Goal: Navigation & Orientation: Find specific page/section

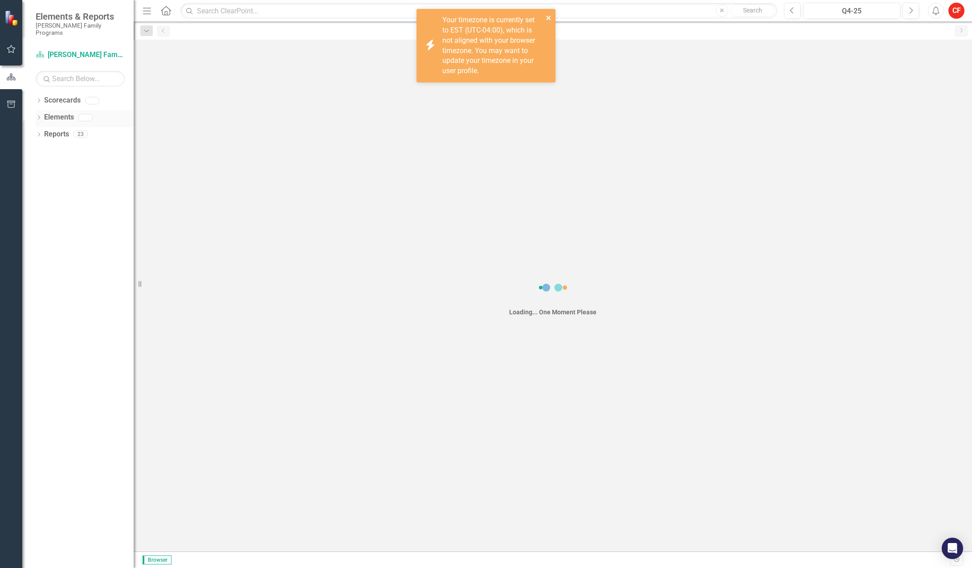
click at [550, 16] on icon "close" at bounding box center [548, 18] width 4 height 4
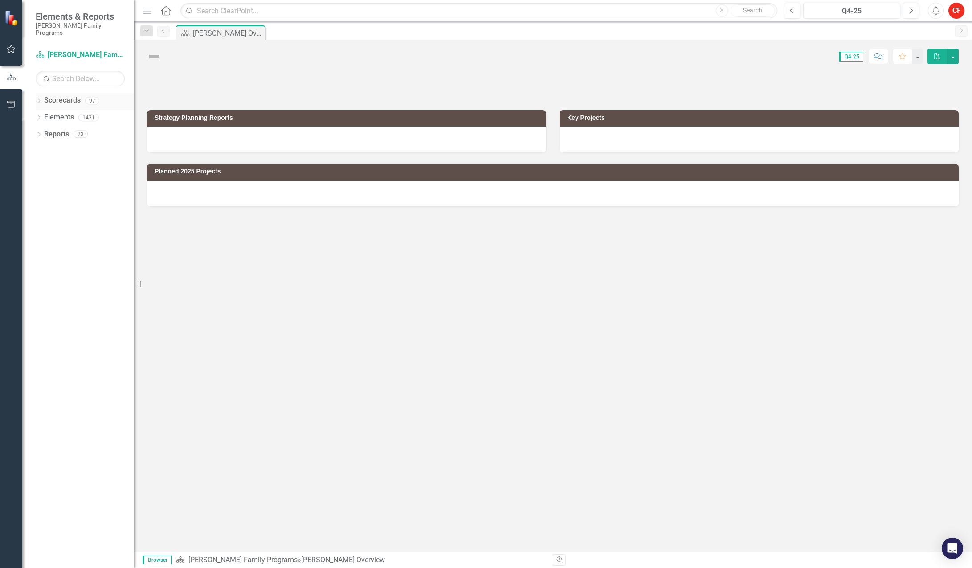
click at [41, 98] on div "Dropdown" at bounding box center [39, 102] width 6 height 8
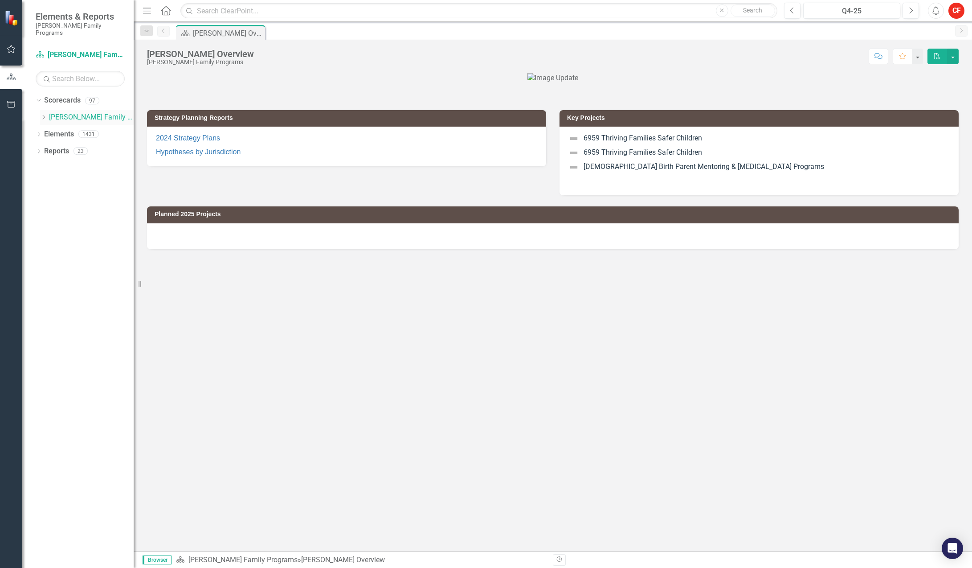
click at [42, 115] on icon "Dropdown" at bounding box center [43, 117] width 7 height 5
click at [52, 165] on icon "Dropdown" at bounding box center [52, 167] width 7 height 5
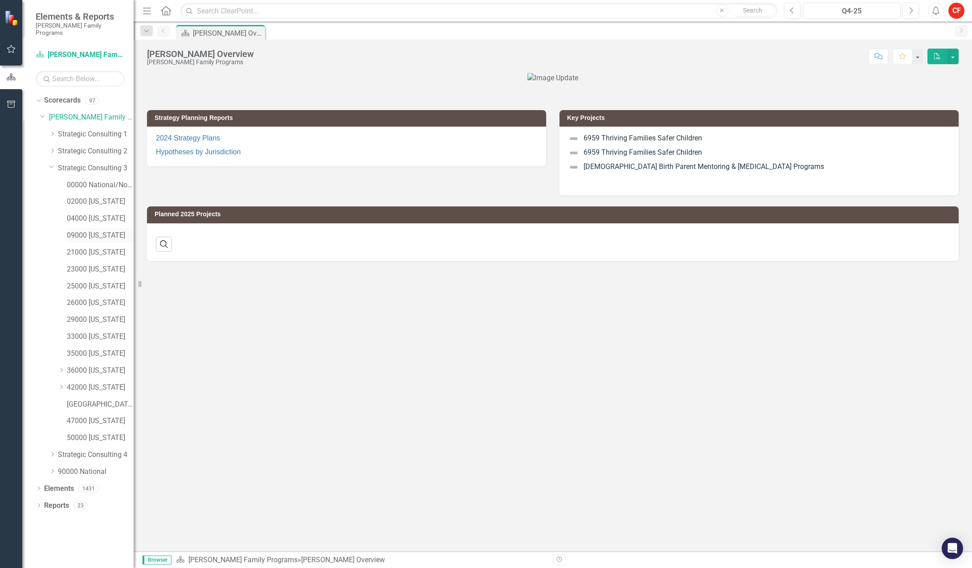
click at [98, 230] on link "09000 [US_STATE]" at bounding box center [100, 235] width 67 height 10
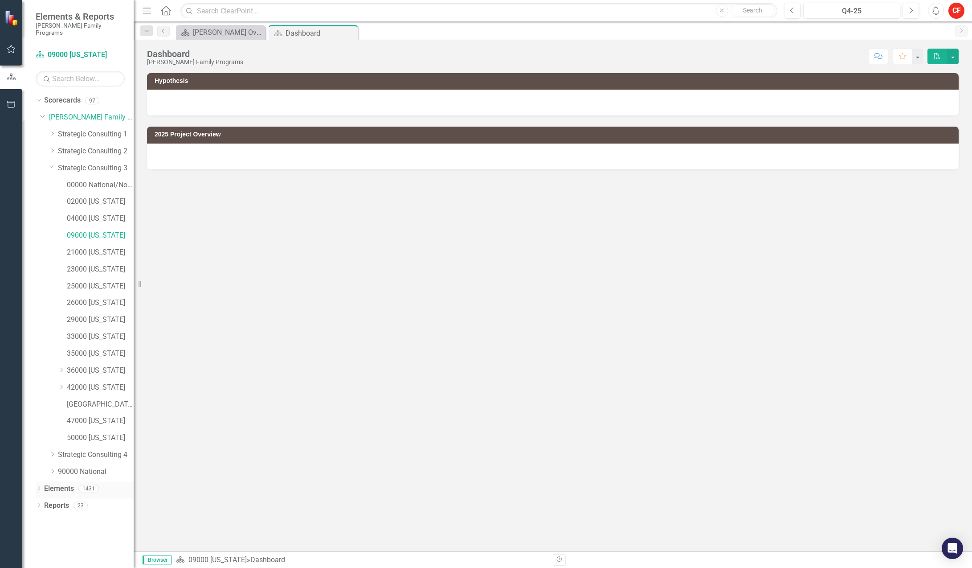
click at [38, 504] on icon "Dropdown" at bounding box center [39, 506] width 6 height 5
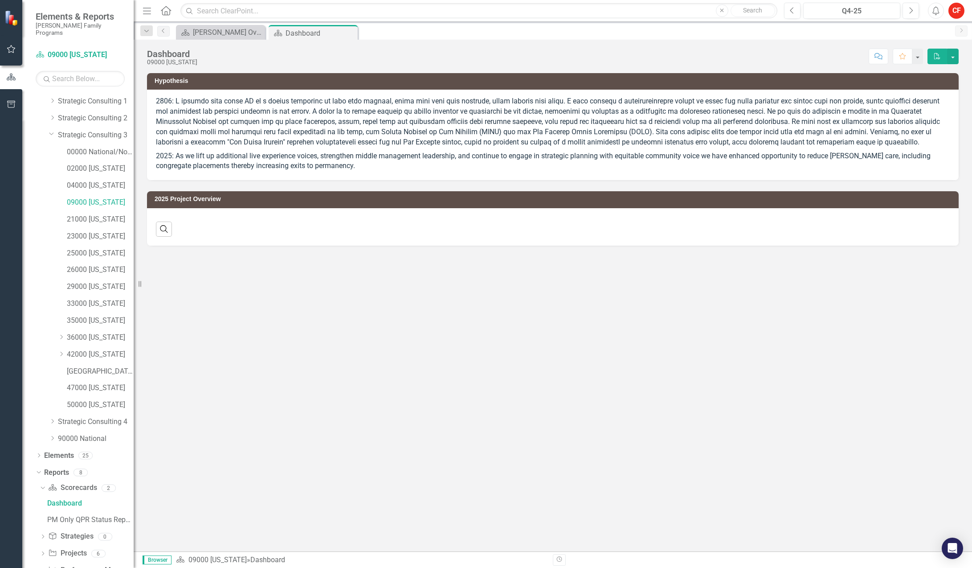
scroll to position [51, 0]
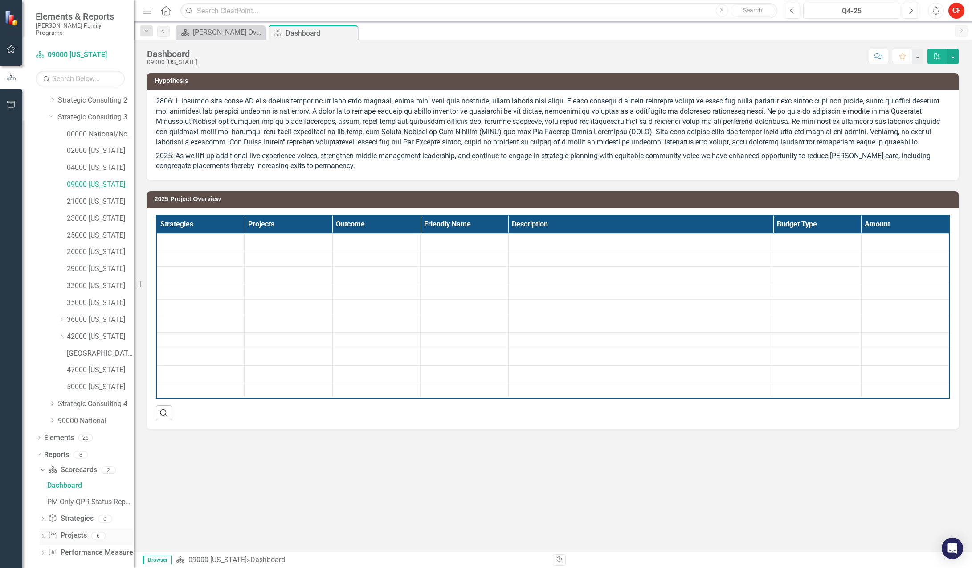
click at [45, 534] on icon "Dropdown" at bounding box center [43, 536] width 6 height 5
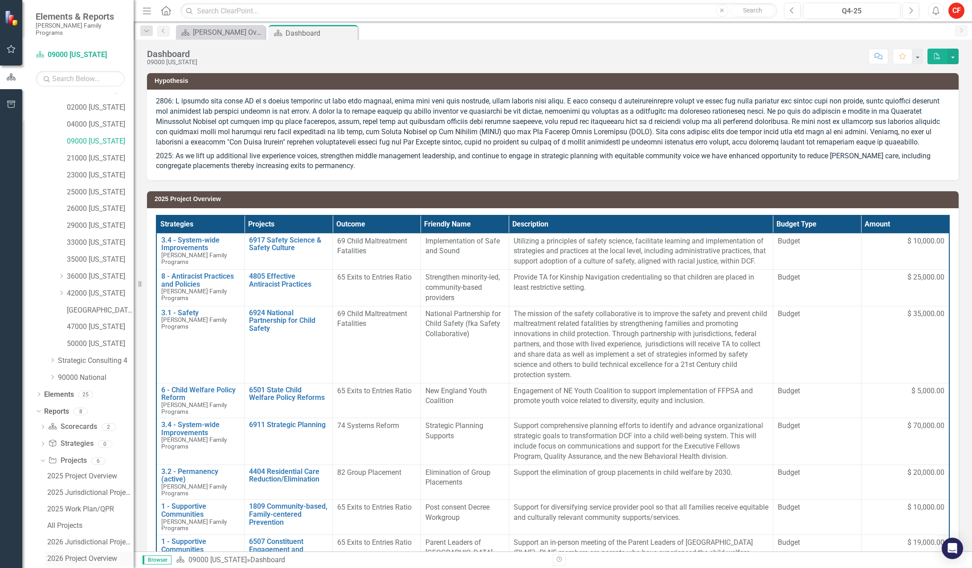
scroll to position [117, 0]
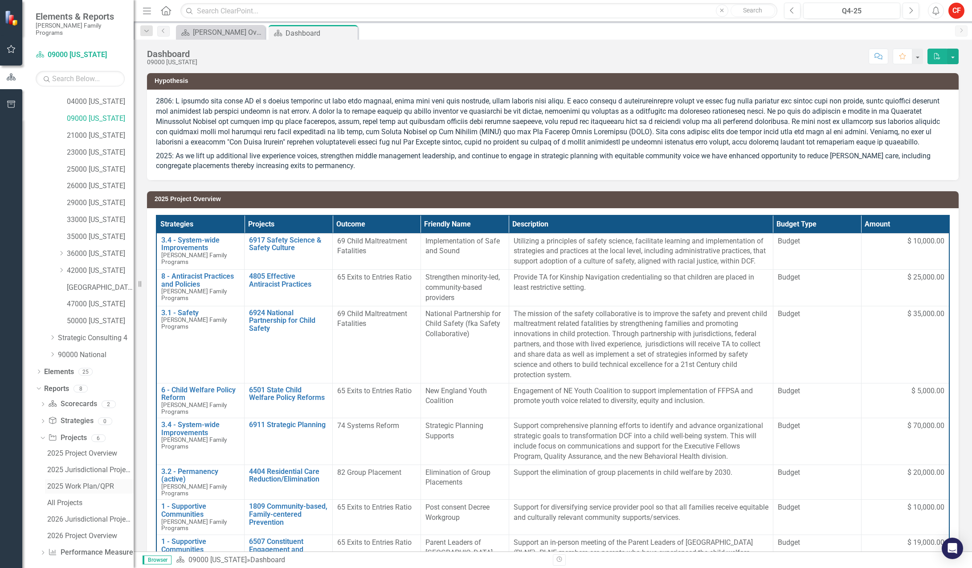
click at [94, 482] on div "2025 Work Plan/QPR" at bounding box center [90, 486] width 86 height 8
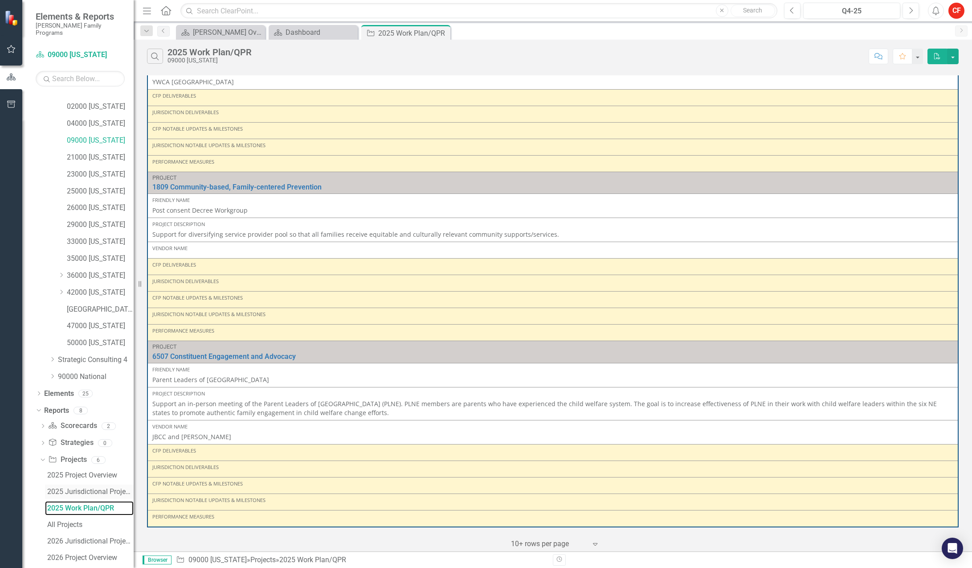
scroll to position [117, 0]
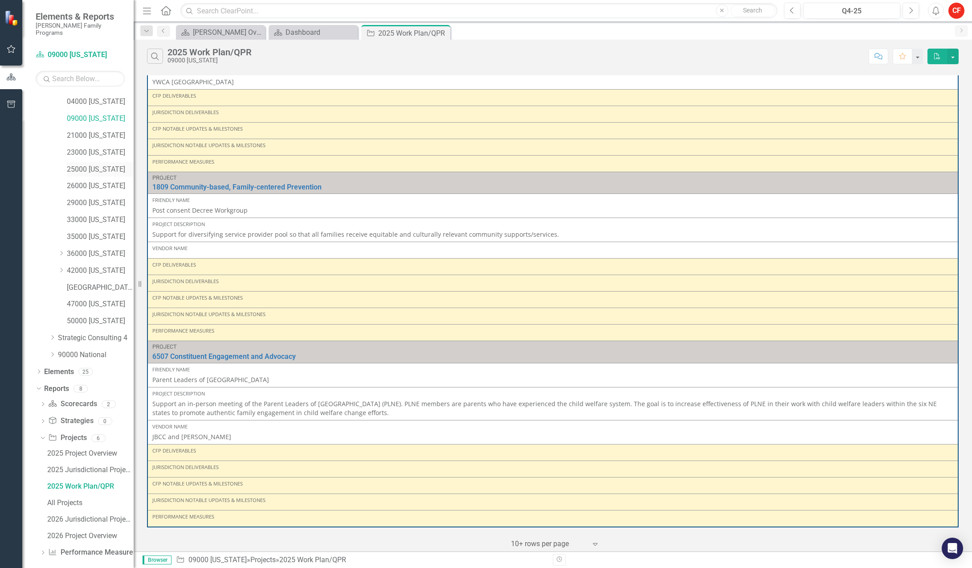
click at [106, 164] on link "25000 [US_STATE]" at bounding box center [100, 169] width 67 height 10
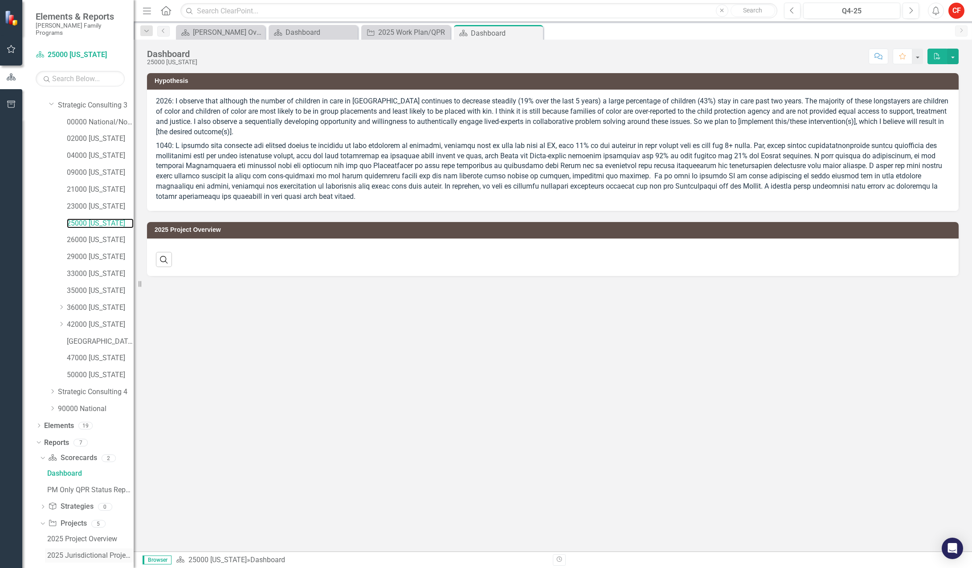
scroll to position [132, 0]
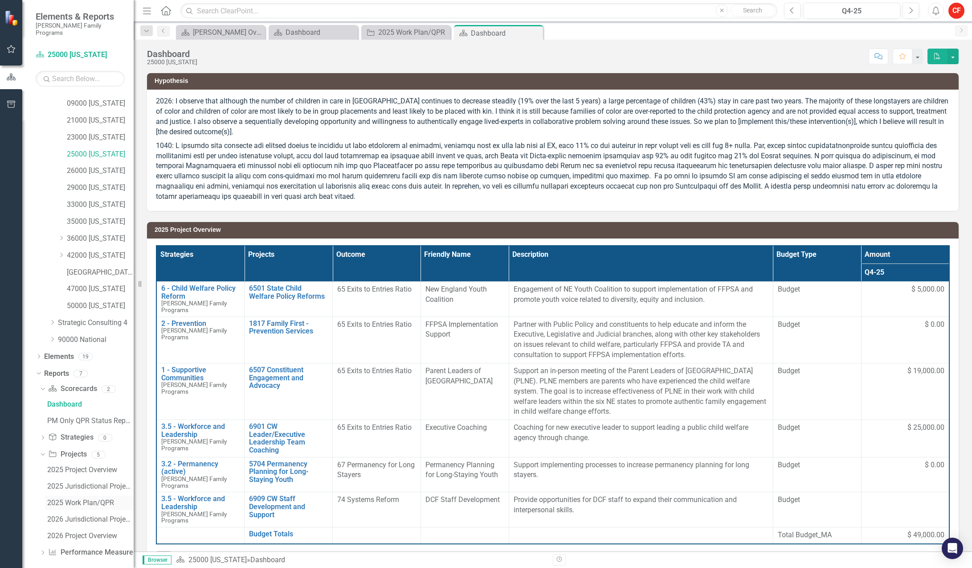
click at [102, 499] on div "2025 Work Plan/QPR" at bounding box center [90, 503] width 86 height 8
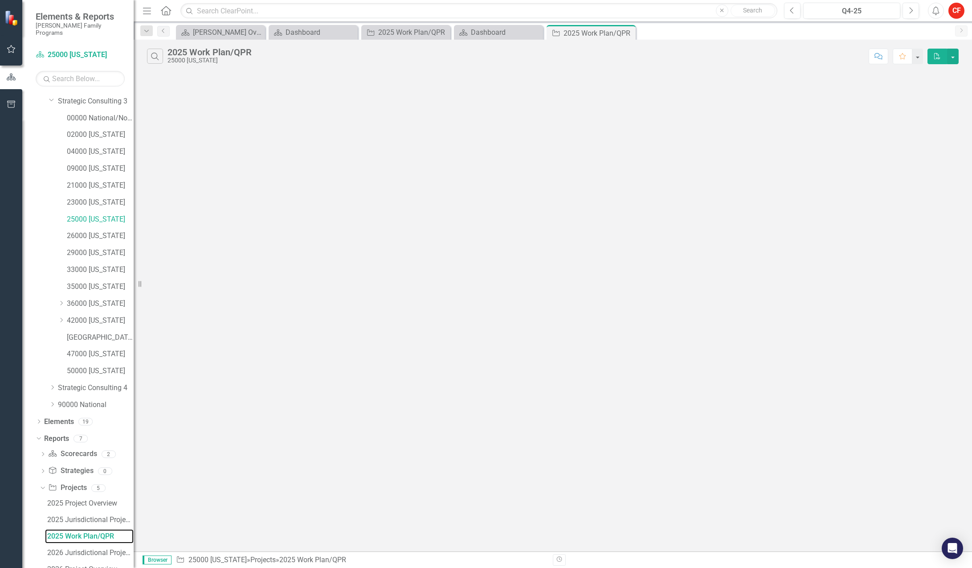
scroll to position [35, 0]
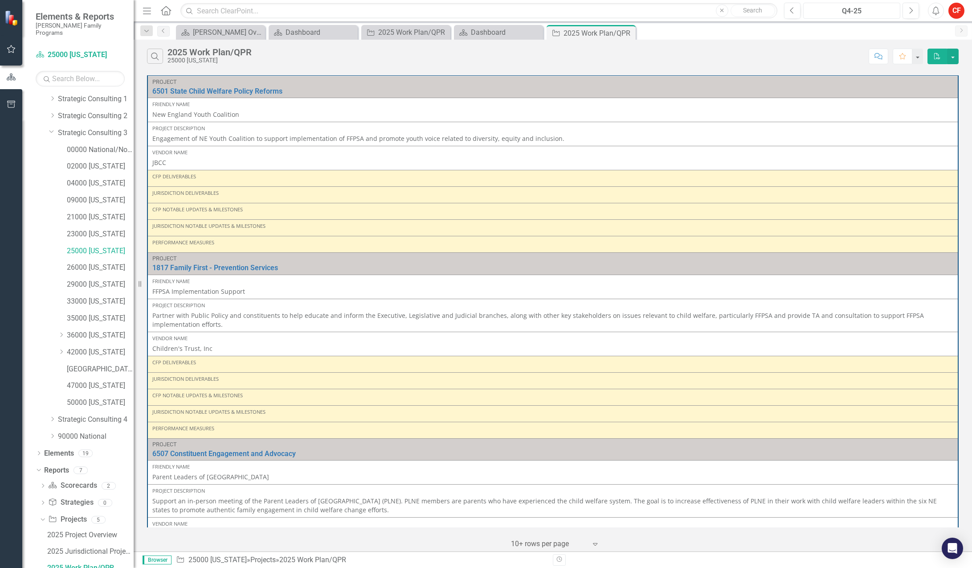
click at [843, 9] on div "Q4-25" at bounding box center [852, 11] width 91 height 11
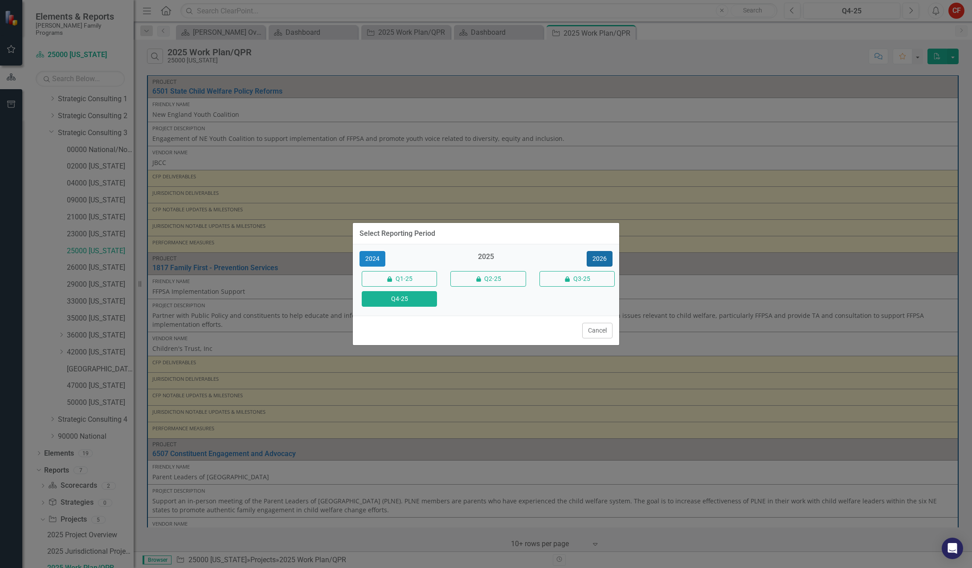
click at [593, 257] on button "2026" at bounding box center [600, 259] width 26 height 16
click at [376, 299] on button "Q4-26" at bounding box center [399, 299] width 75 height 16
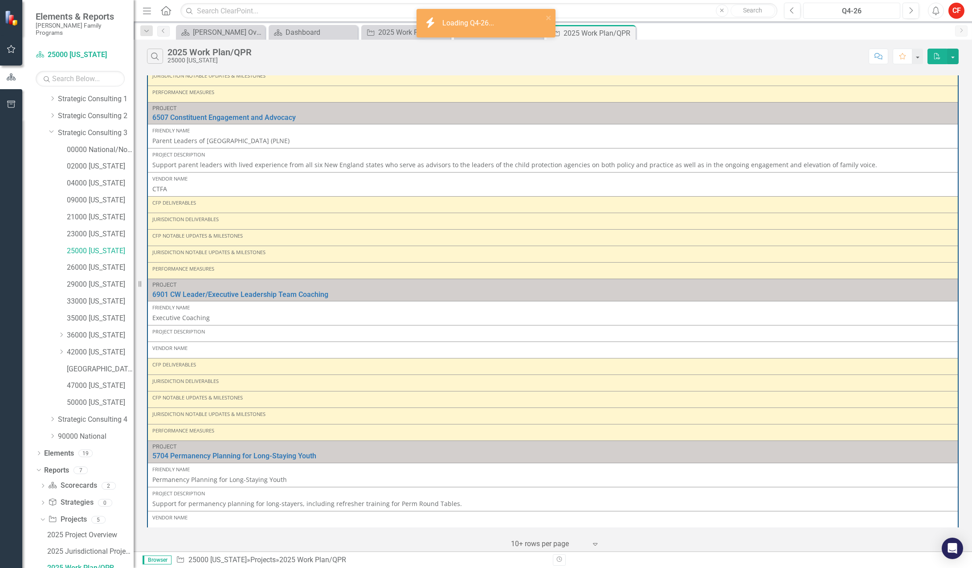
scroll to position [557, 0]
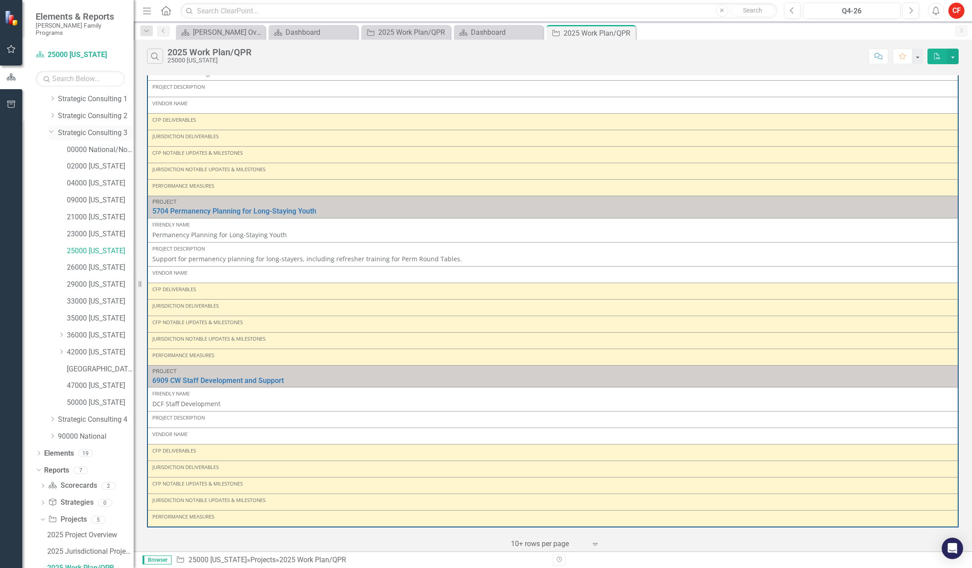
click at [49, 128] on icon "Dropdown" at bounding box center [51, 131] width 5 height 7
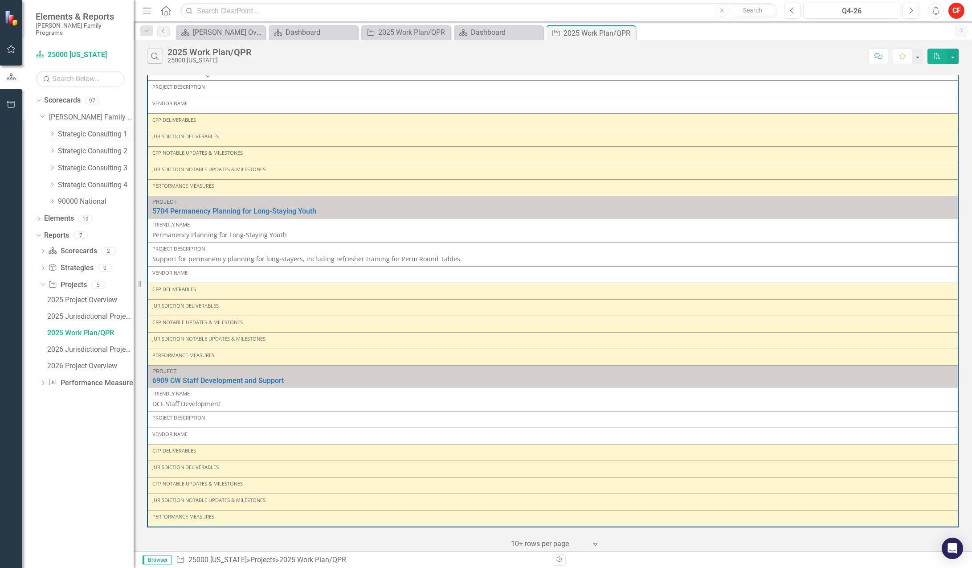
scroll to position [0, 0]
click at [53, 182] on icon "Dropdown" at bounding box center [52, 184] width 7 height 5
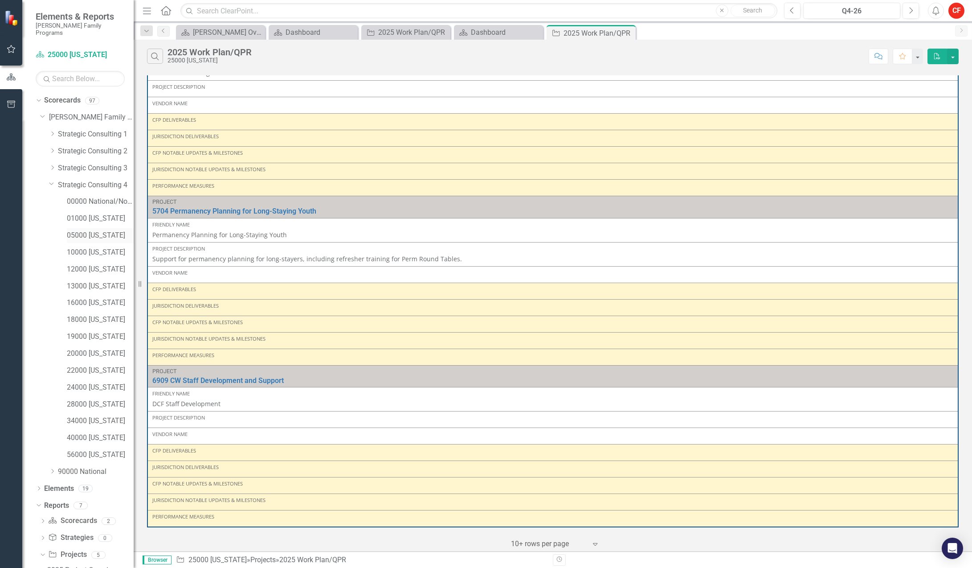
click at [90, 230] on link "05000 [US_STATE]" at bounding box center [100, 235] width 67 height 10
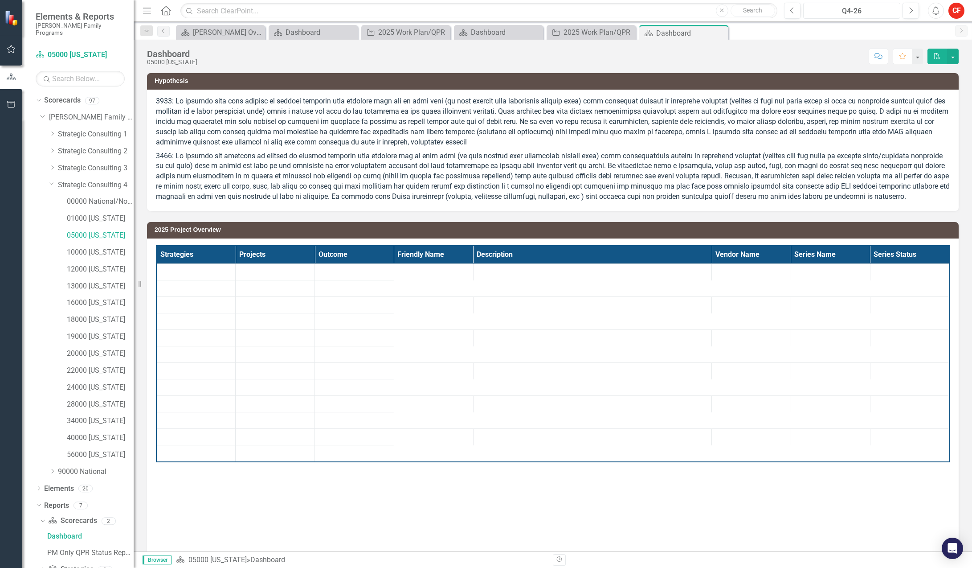
click at [844, 9] on div "Q4-26" at bounding box center [852, 11] width 91 height 11
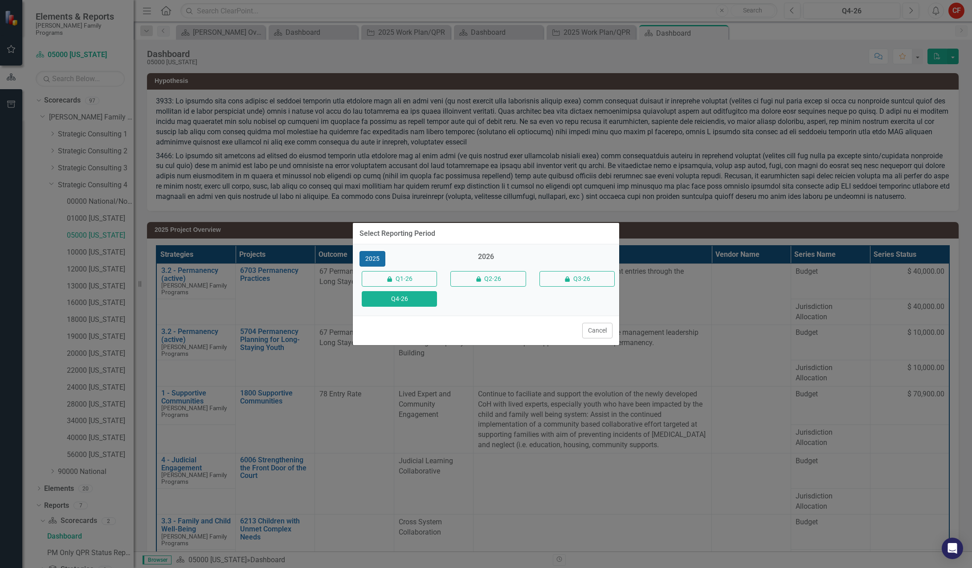
click at [377, 257] on button "2025" at bounding box center [373, 259] width 26 height 16
click at [415, 299] on button "Q4-25" at bounding box center [399, 299] width 75 height 16
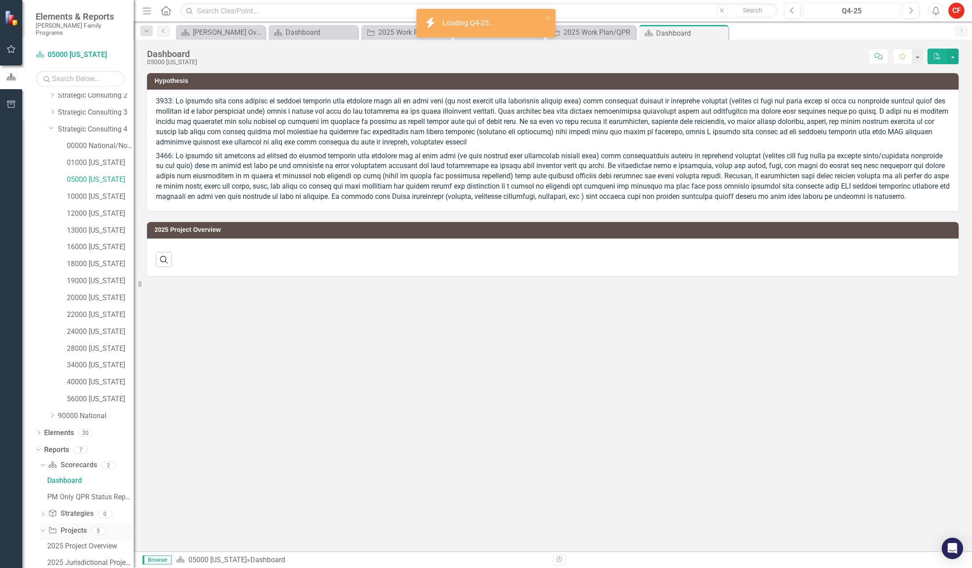
scroll to position [132, 0]
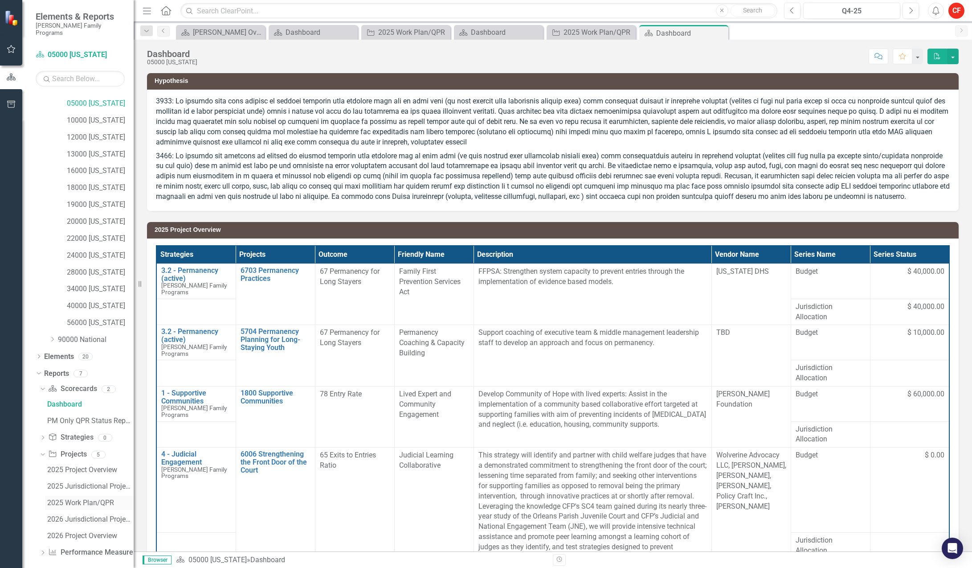
click at [94, 499] on div "2025 Work Plan/QPR" at bounding box center [90, 503] width 86 height 8
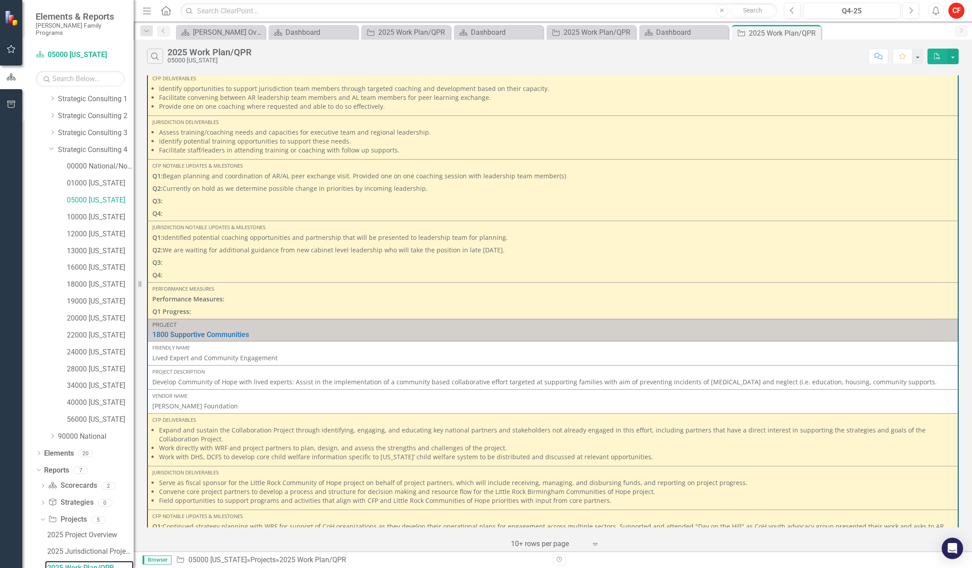
scroll to position [936, 0]
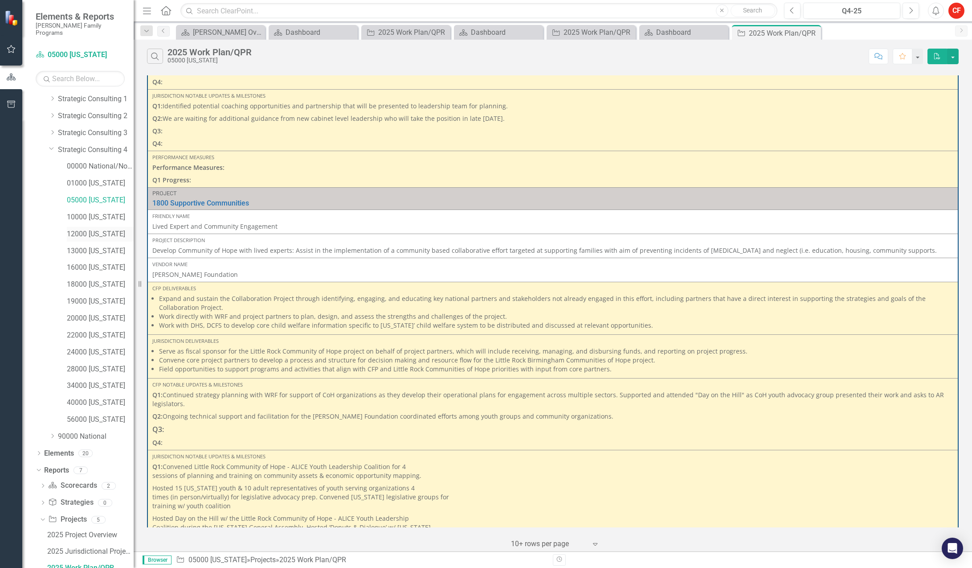
click at [95, 229] on link "12000 [US_STATE]" at bounding box center [100, 234] width 67 height 10
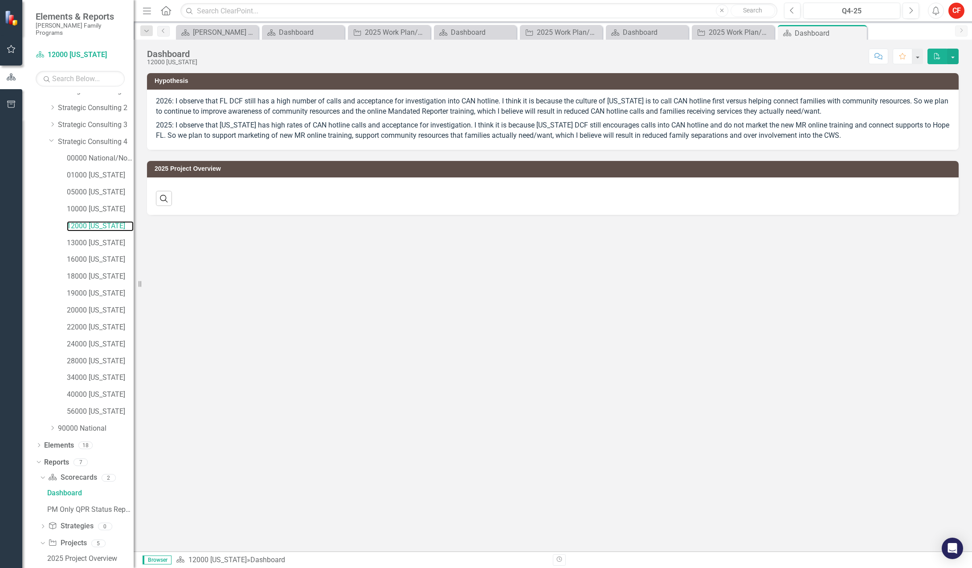
scroll to position [132, 0]
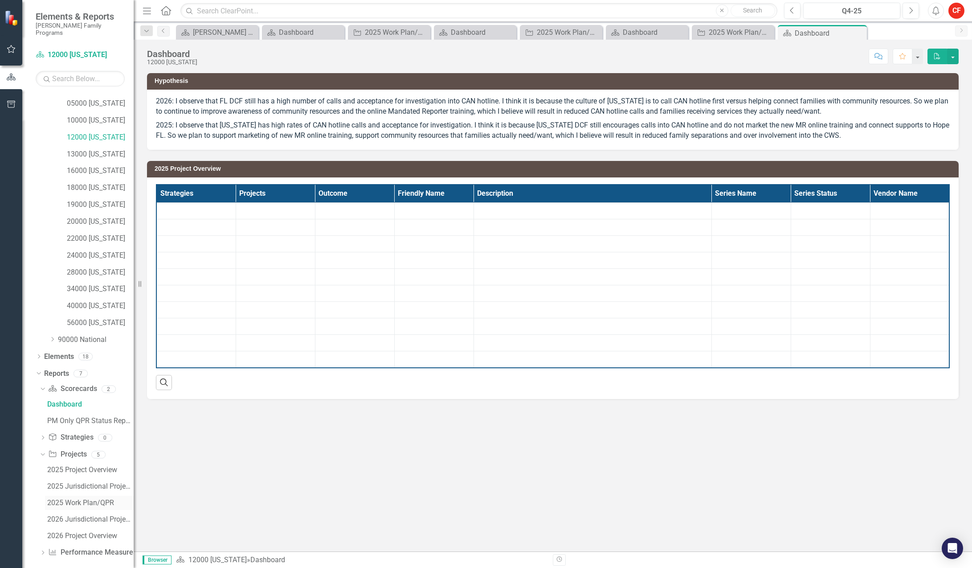
click at [103, 499] on div "2025 Work Plan/QPR" at bounding box center [90, 503] width 86 height 8
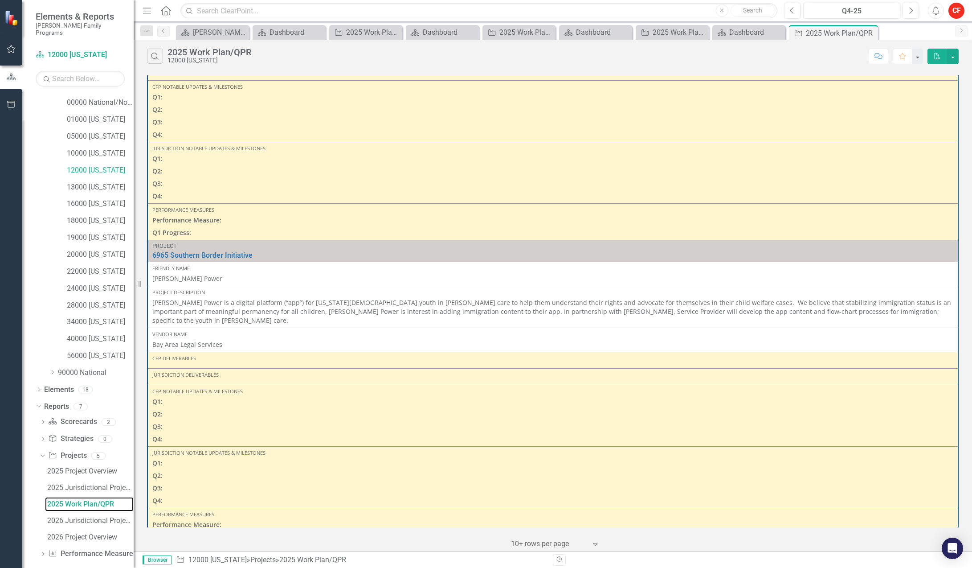
scroll to position [100, 0]
click at [104, 466] on div "2025 Project Overview" at bounding box center [90, 470] width 86 height 8
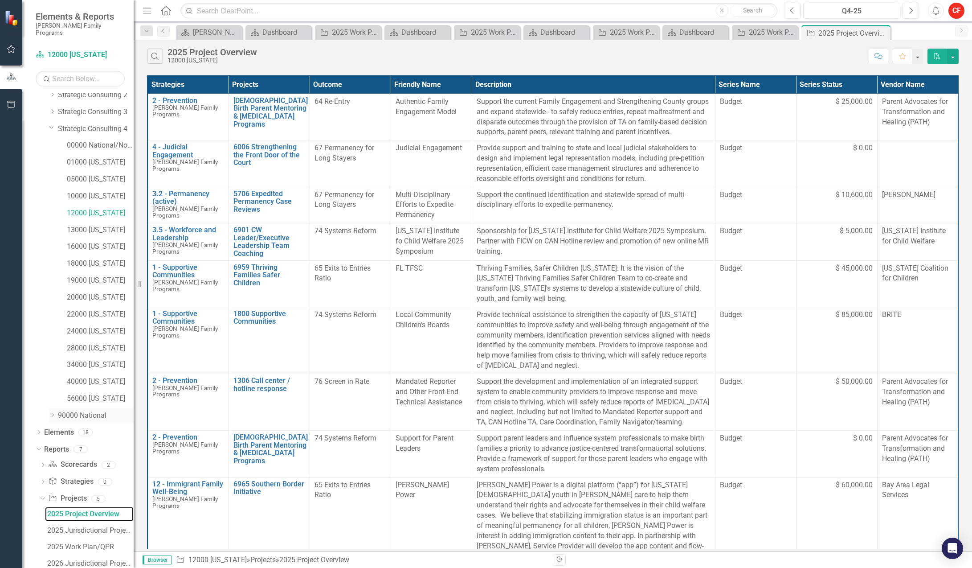
scroll to position [2, 0]
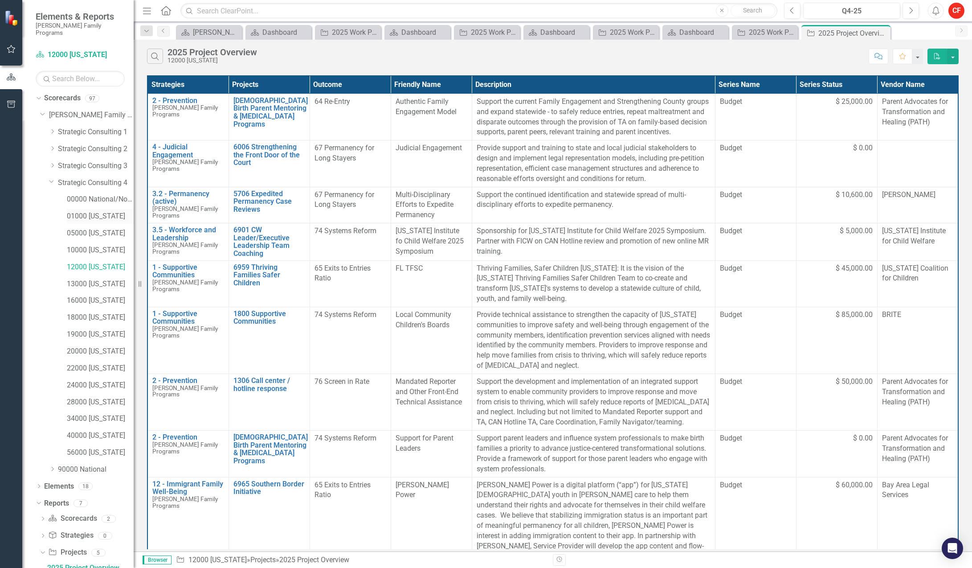
click at [98, 211] on link "01000 [US_STATE]" at bounding box center [100, 216] width 67 height 10
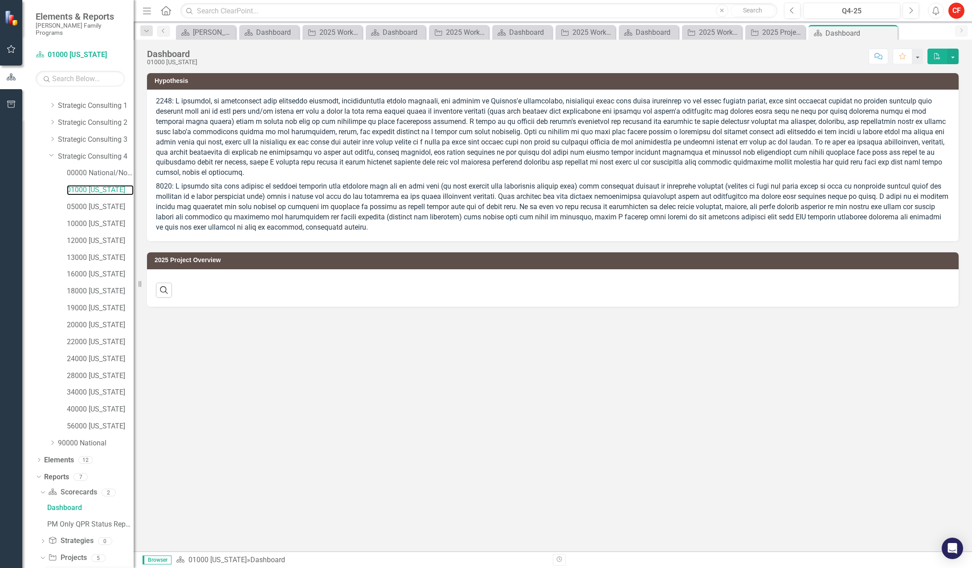
scroll to position [132, 0]
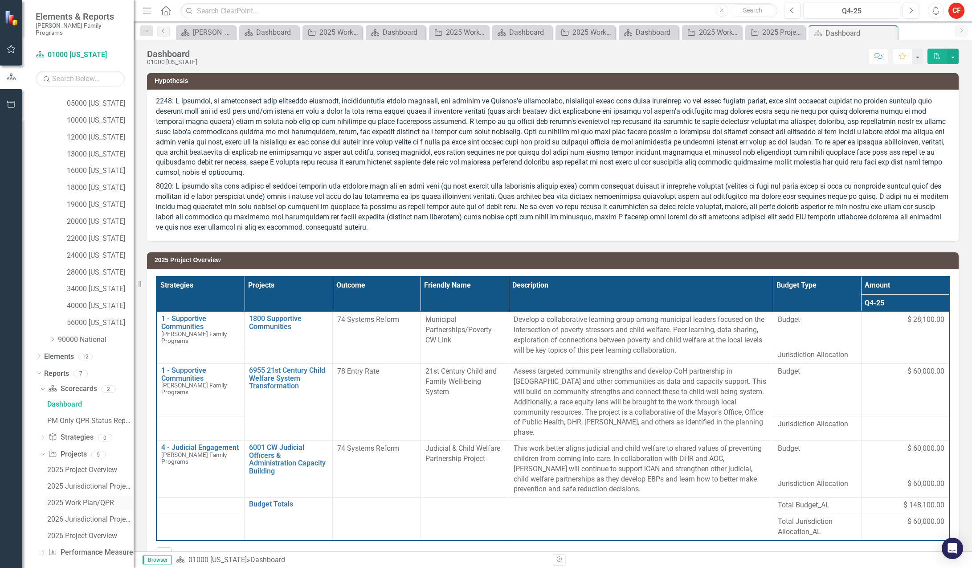
click at [89, 499] on div "2025 Work Plan/QPR" at bounding box center [90, 503] width 86 height 8
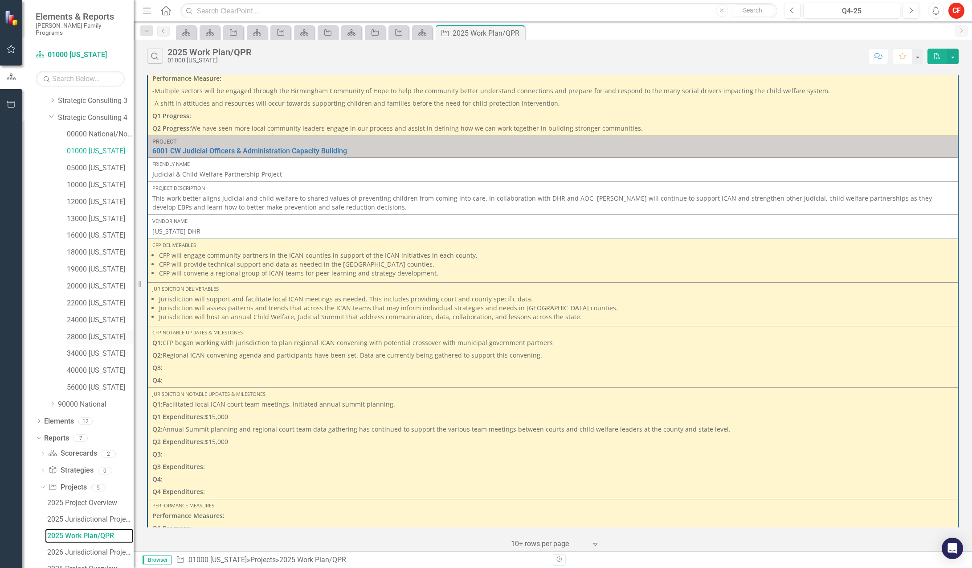
scroll to position [100, 0]
click at [94, 231] on link "19000 [US_STATE]" at bounding box center [100, 236] width 67 height 10
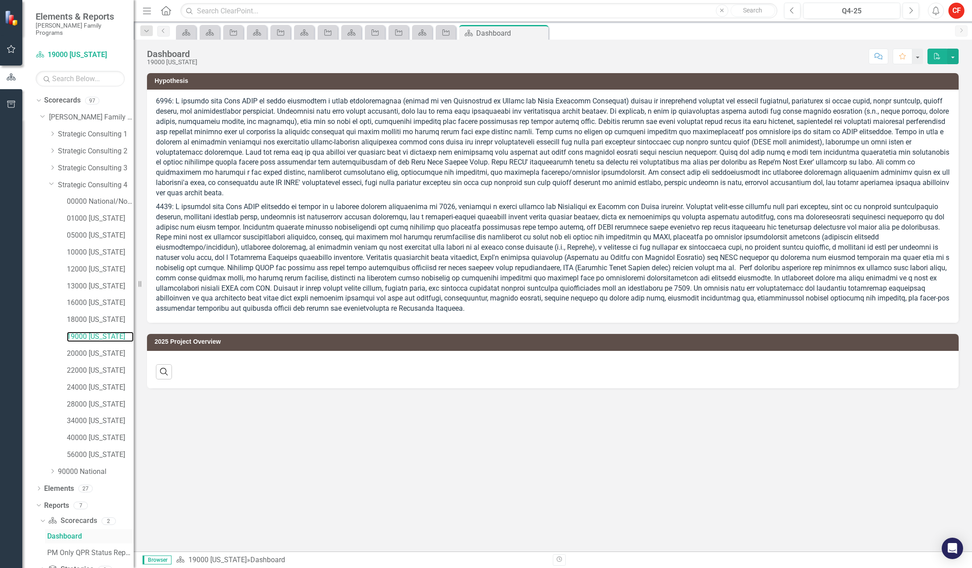
scroll to position [132, 0]
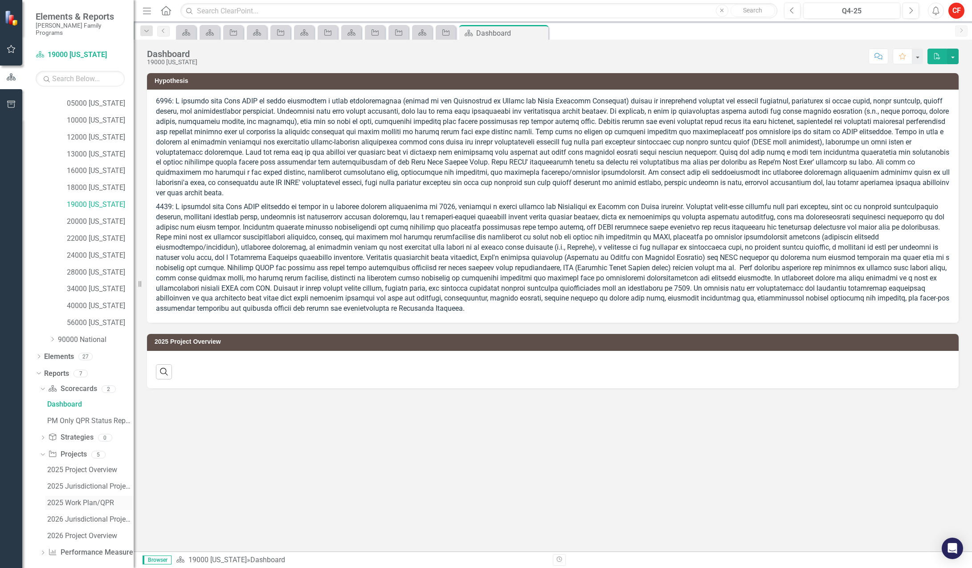
click at [78, 499] on div "2025 Work Plan/QPR" at bounding box center [90, 503] width 86 height 8
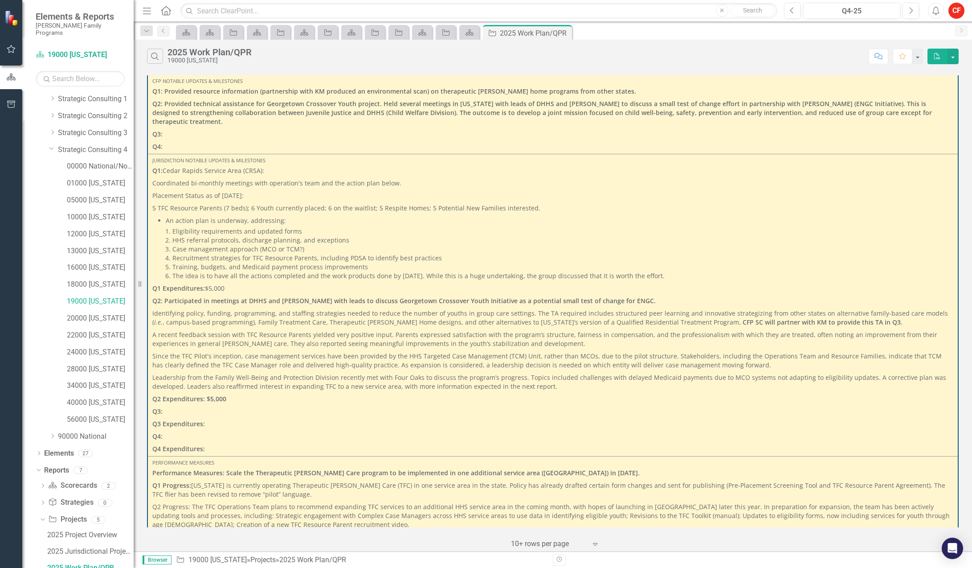
scroll to position [1604, 0]
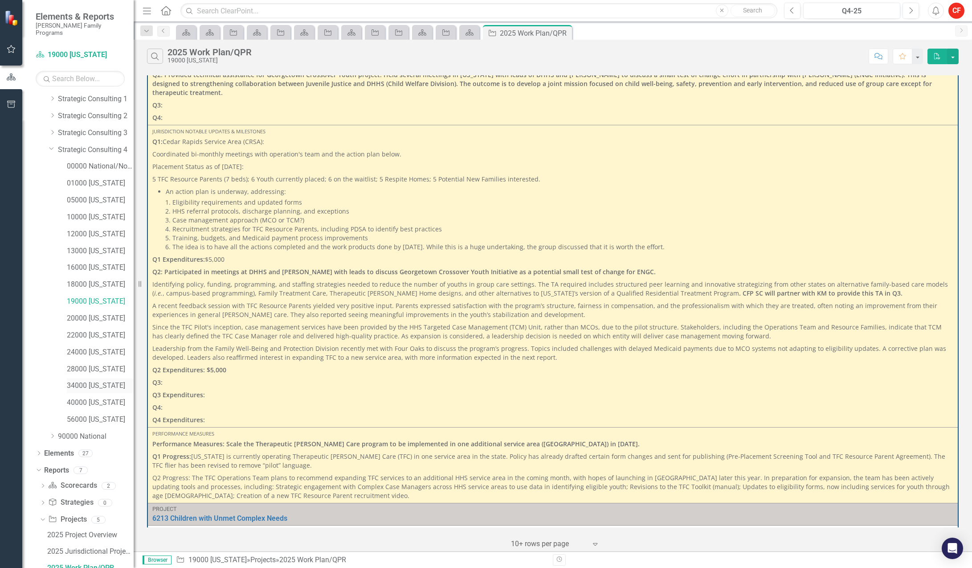
drag, startPoint x: 106, startPoint y: 377, endPoint x: 138, endPoint y: 332, distance: 54.0
click at [106, 381] on link "34000 [US_STATE]" at bounding box center [100, 386] width 67 height 10
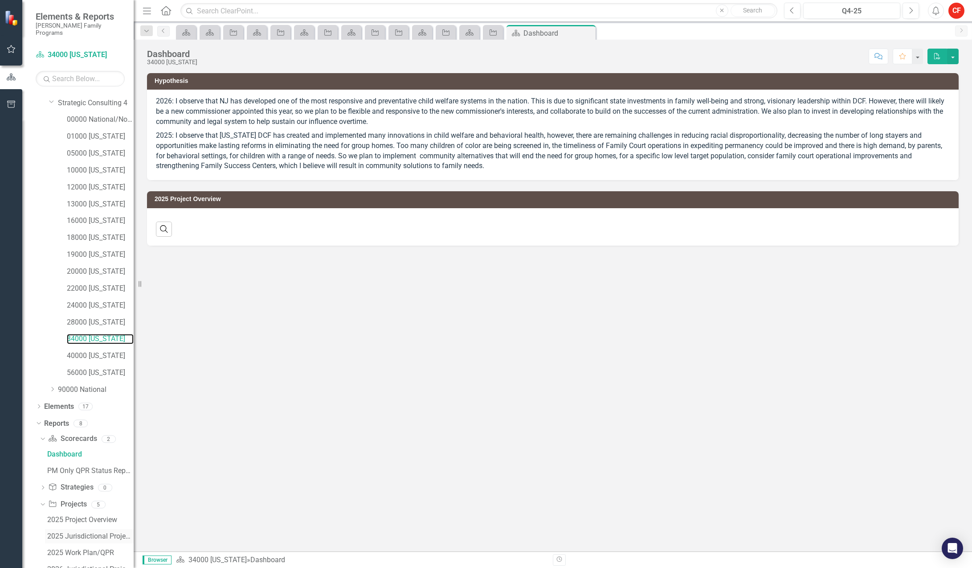
scroll to position [132, 0]
click at [46, 388] on div "Dropdown" at bounding box center [43, 390] width 6 height 4
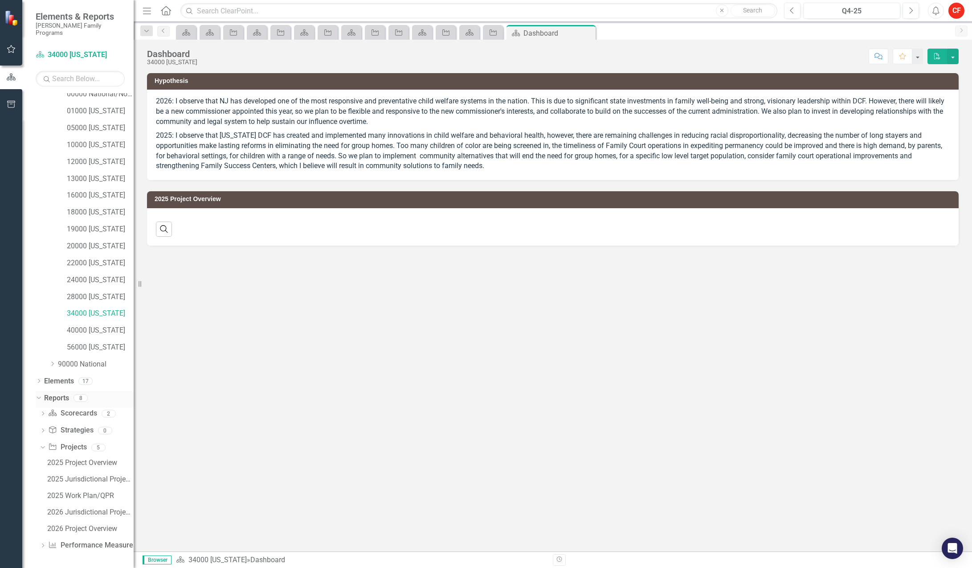
scroll to position [100, 0]
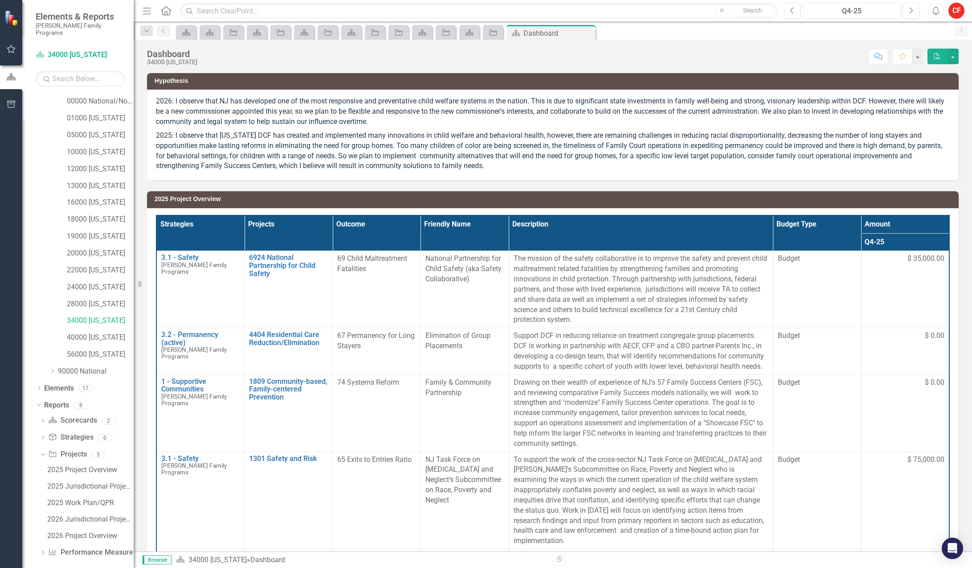
click at [42, 451] on icon "Dropdown" at bounding box center [41, 454] width 5 height 6
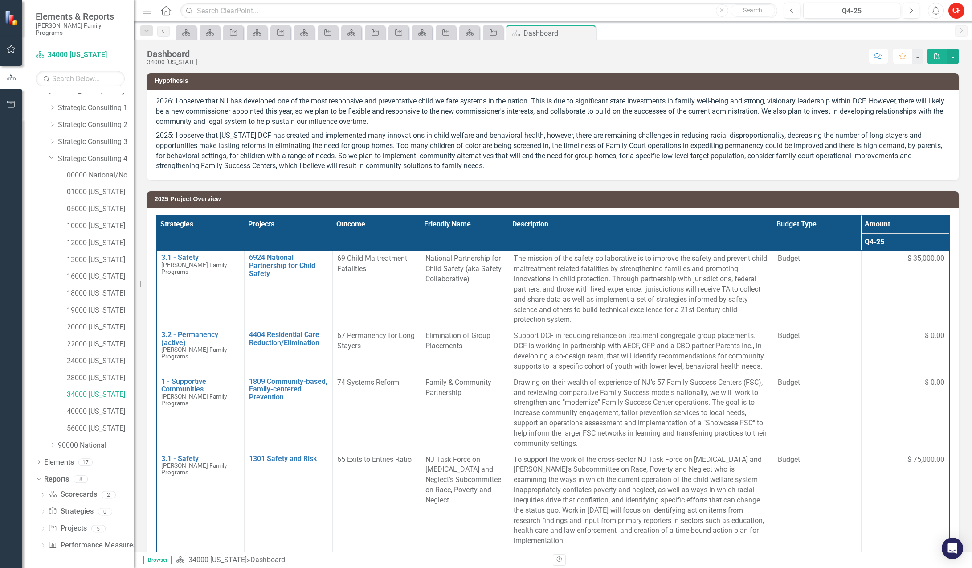
scroll to position [19, 0]
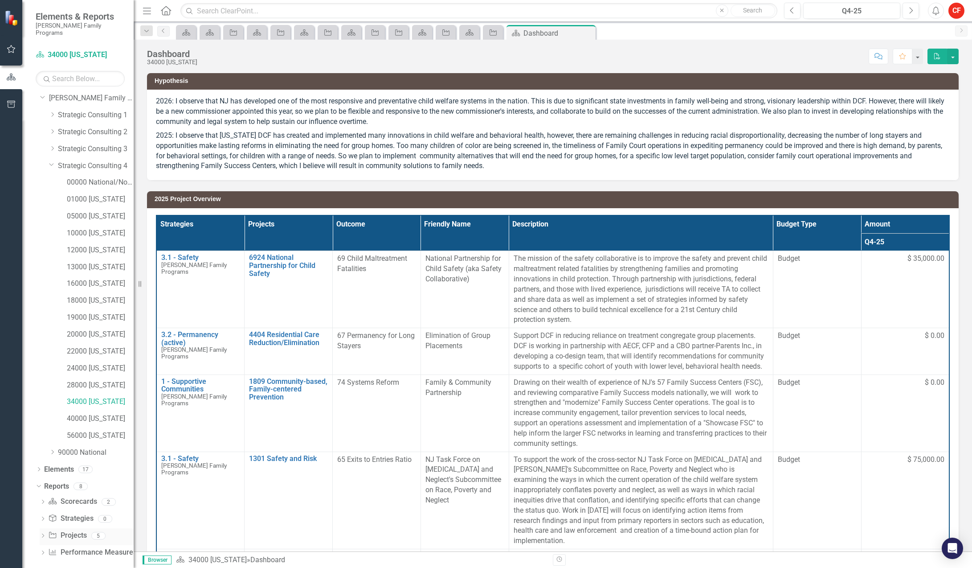
click at [43, 533] on icon at bounding box center [43, 535] width 2 height 4
click at [92, 499] on div "2025 Work Plan/QPR" at bounding box center [90, 503] width 86 height 8
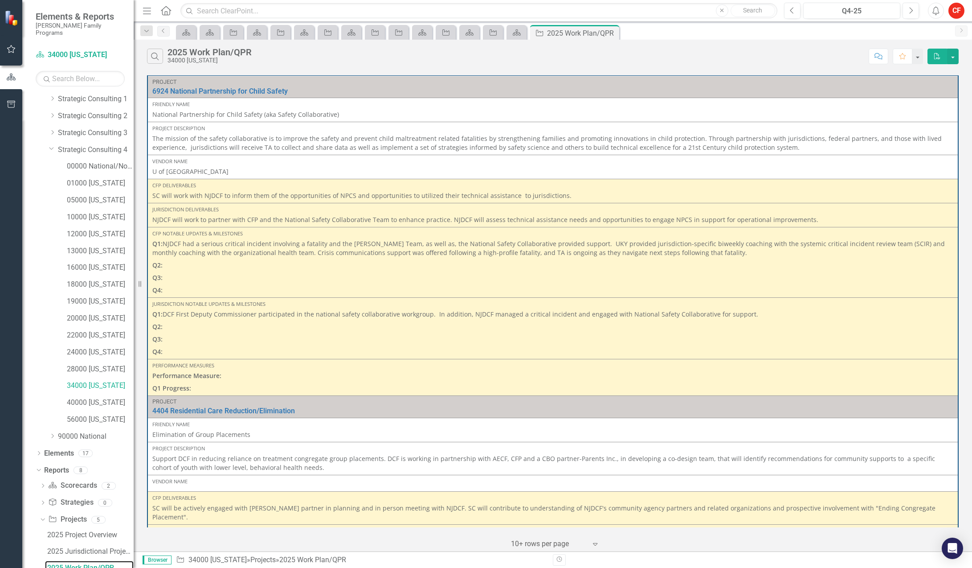
scroll to position [223, 0]
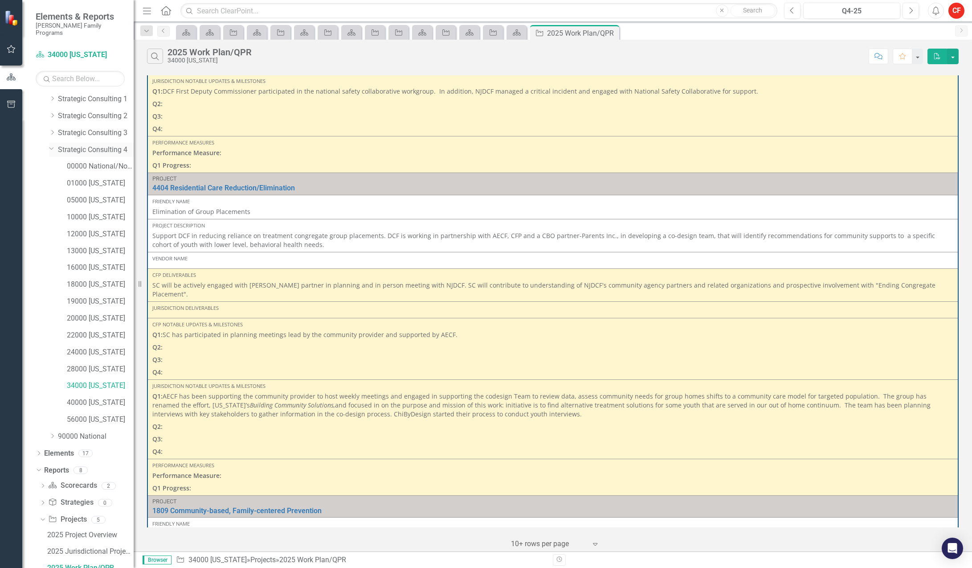
click at [53, 145] on icon "Dropdown" at bounding box center [51, 148] width 5 height 7
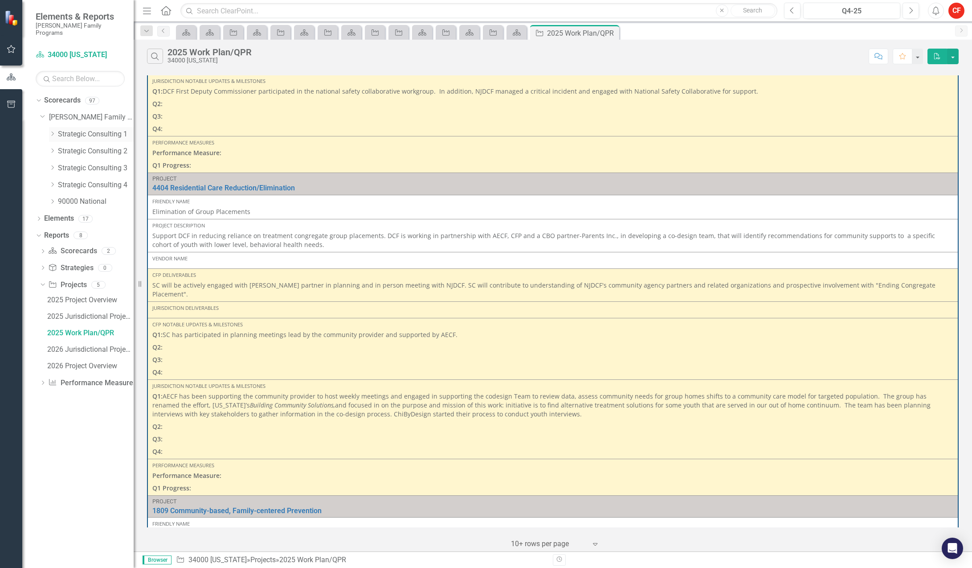
scroll to position [0, 0]
click at [53, 148] on icon "Dropdown" at bounding box center [52, 150] width 7 height 5
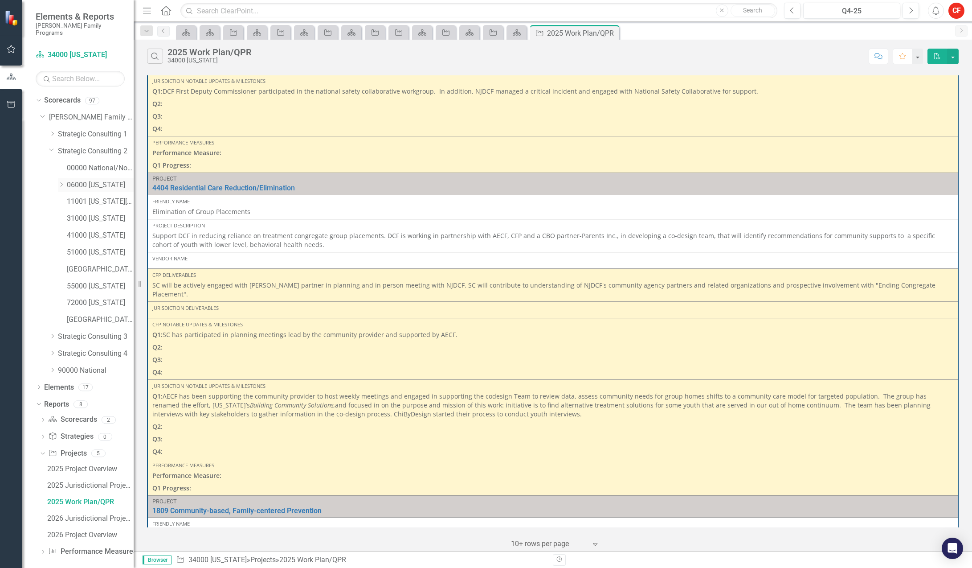
click at [62, 178] on div "Dropdown 06000 [US_STATE]" at bounding box center [96, 185] width 76 height 15
click at [61, 182] on icon "Dropdown" at bounding box center [61, 184] width 7 height 5
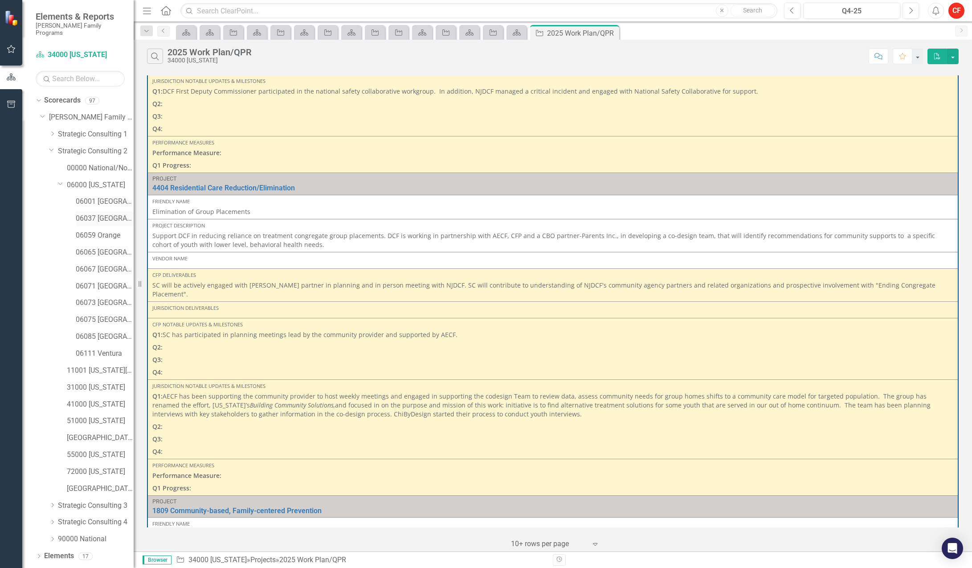
click at [99, 213] on link "06037 [GEOGRAPHIC_DATA]" at bounding box center [105, 218] width 58 height 10
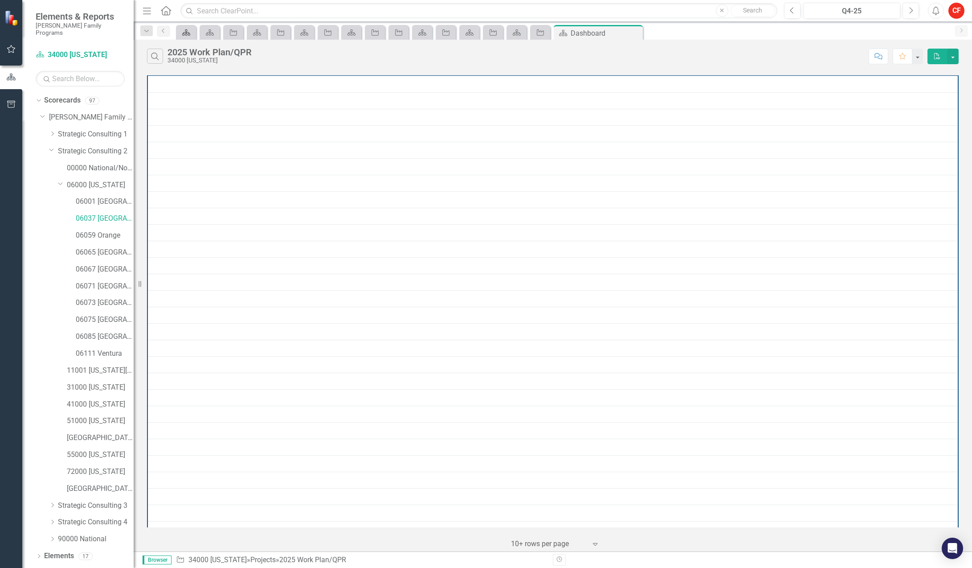
click at [191, 31] on icon "Scorecard" at bounding box center [186, 32] width 9 height 7
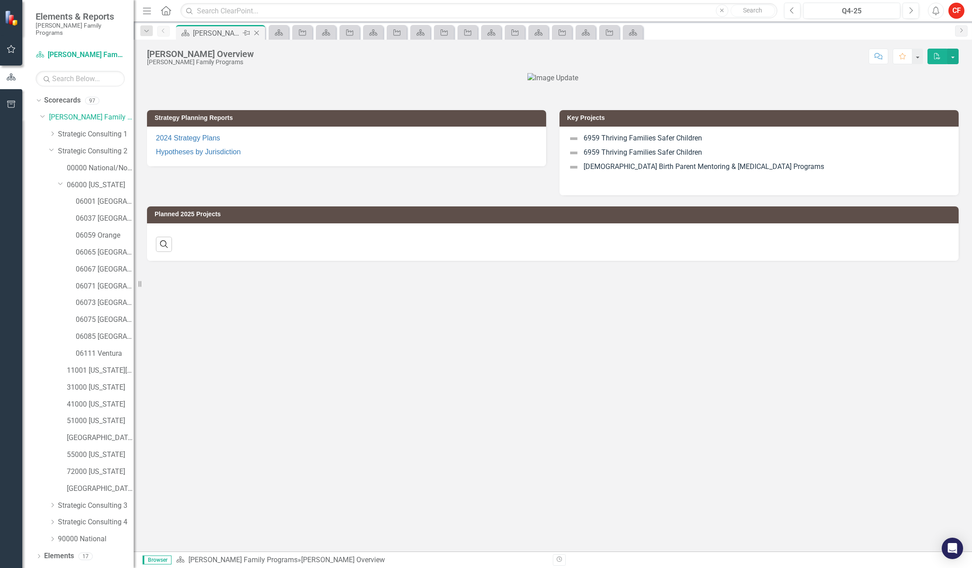
click at [258, 31] on icon "Close" at bounding box center [256, 32] width 9 height 7
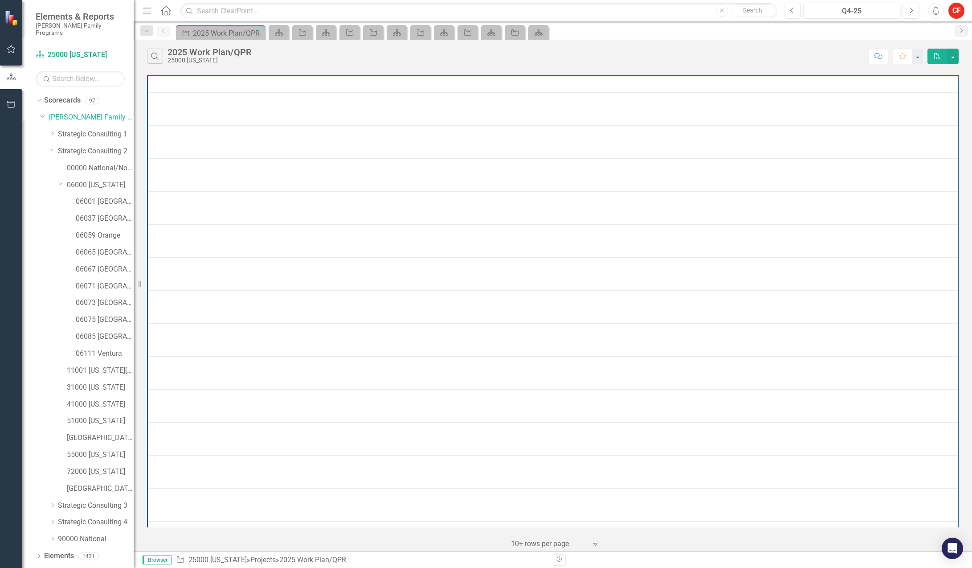
click at [0, 0] on icon "Close" at bounding box center [0, 0] width 0 height 0
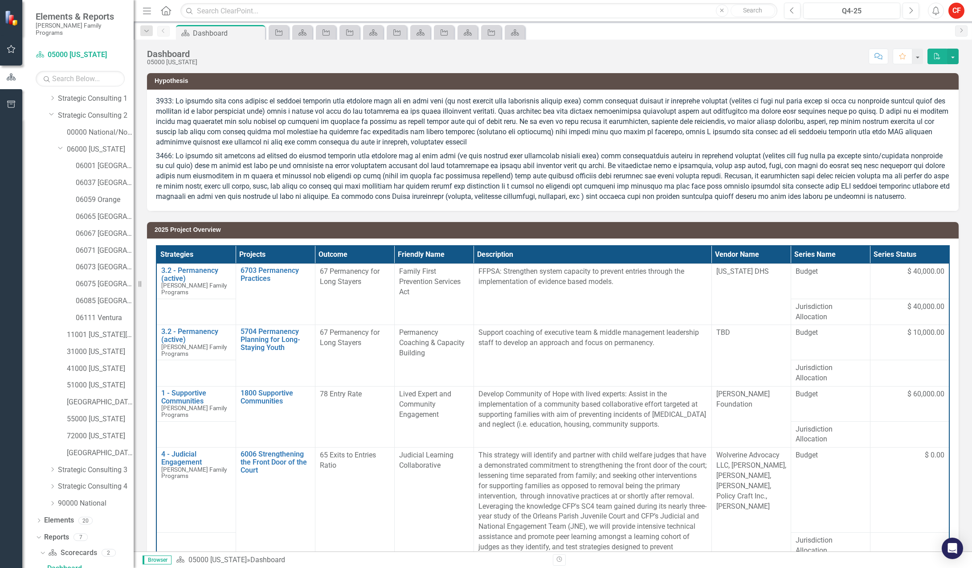
drag, startPoint x: 258, startPoint y: 31, endPoint x: 221, endPoint y: 41, distance: 37.5
click at [221, 41] on div "Dashboard 05000 [US_STATE] Score: N/A Q4-25 Completed Comment Favorite PDF" at bounding box center [553, 53] width 839 height 27
click at [259, 32] on icon "Close" at bounding box center [256, 32] width 9 height 7
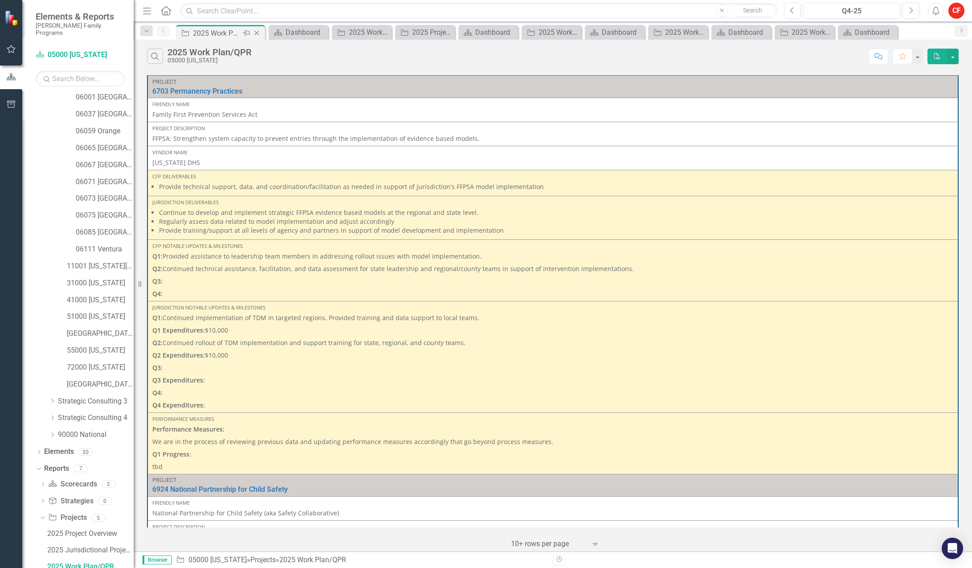
click at [258, 32] on icon "Close" at bounding box center [256, 32] width 9 height 7
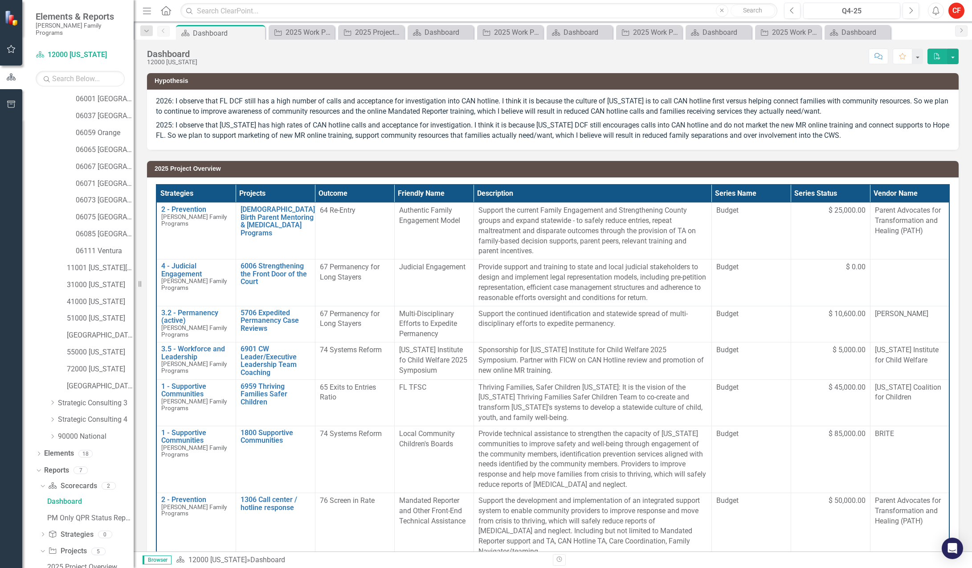
click at [0, 0] on icon "Close" at bounding box center [0, 0] width 0 height 0
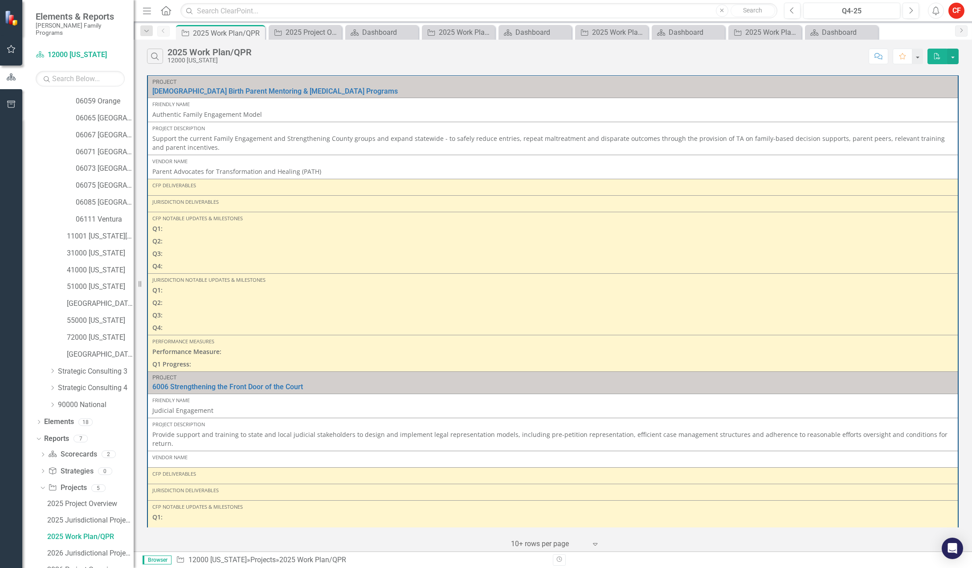
click at [0, 0] on icon "Close" at bounding box center [0, 0] width 0 height 0
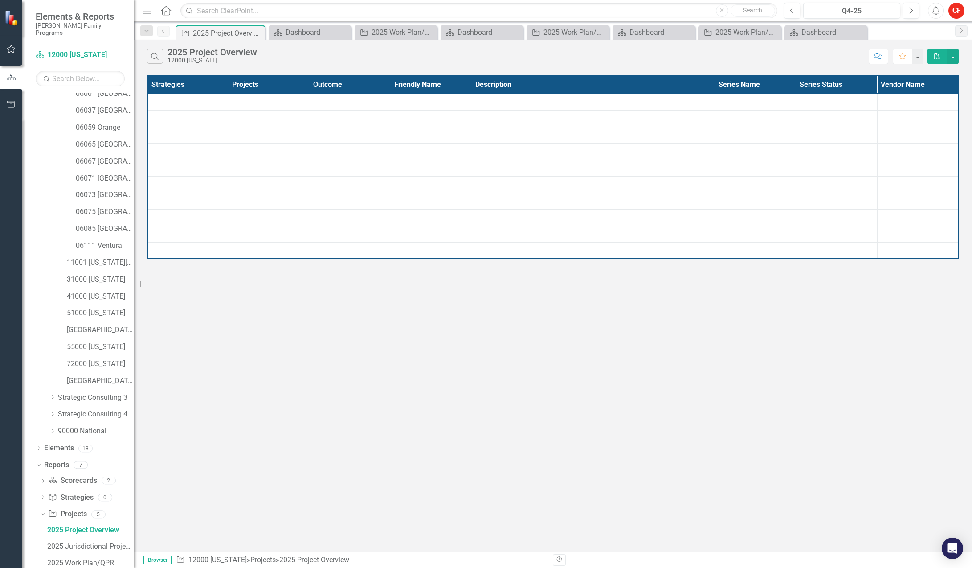
scroll to position [70, 0]
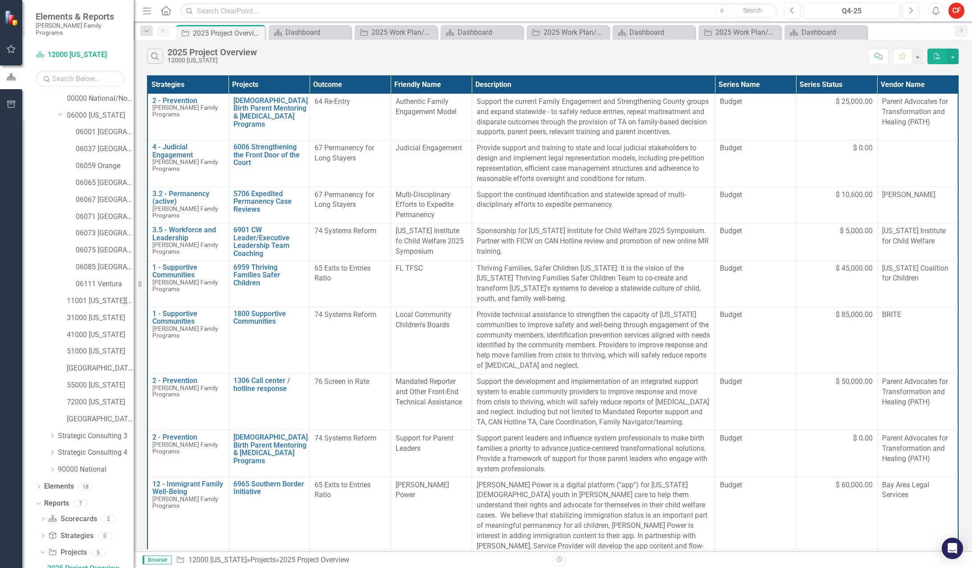
click at [0, 0] on icon "Close" at bounding box center [0, 0] width 0 height 0
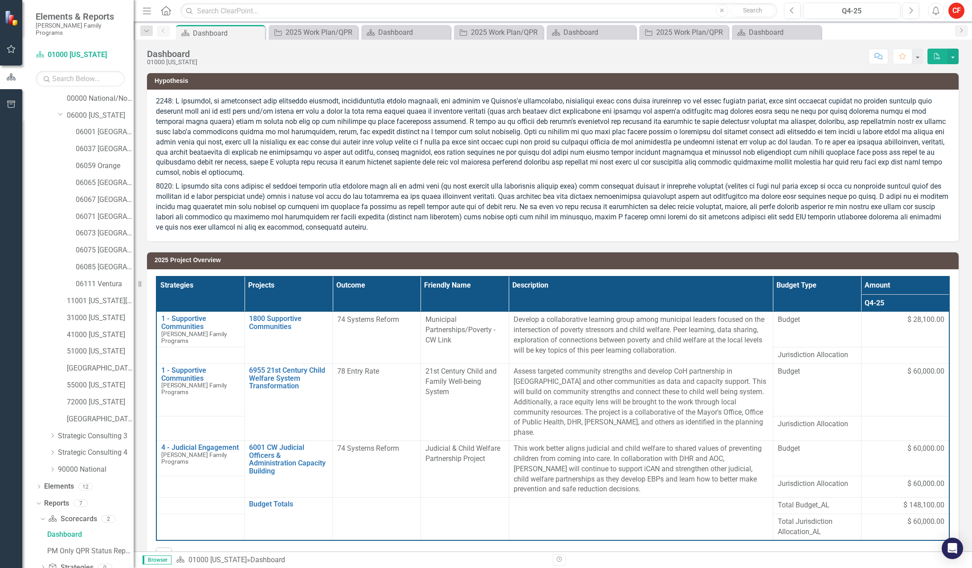
click at [0, 0] on icon "Close" at bounding box center [0, 0] width 0 height 0
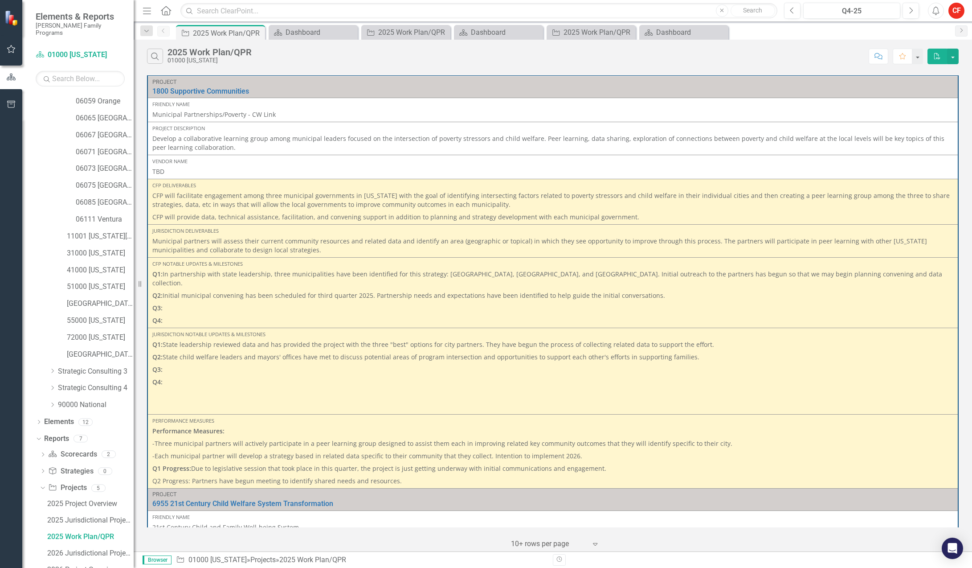
click at [0, 0] on icon "Close" at bounding box center [0, 0] width 0 height 0
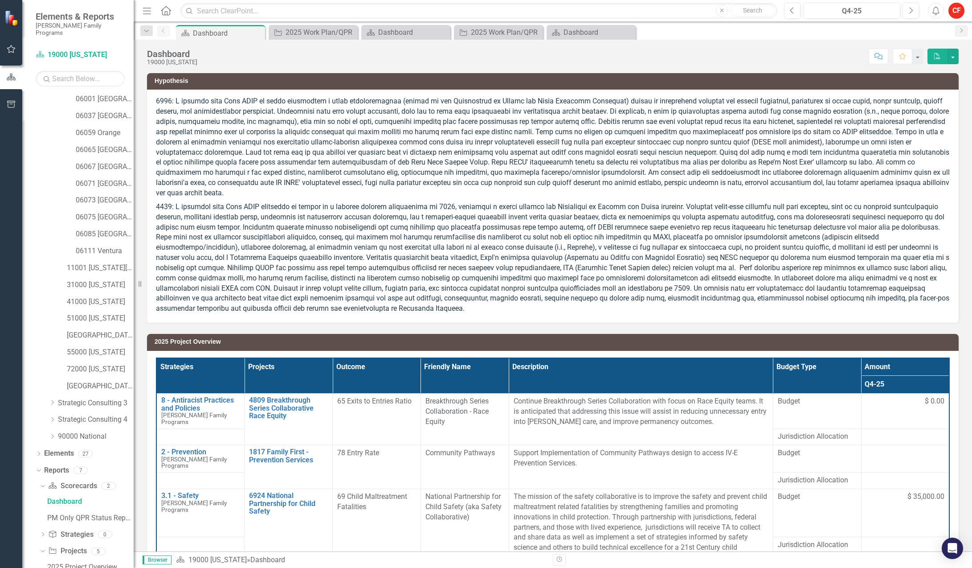
click at [0, 0] on icon "Close" at bounding box center [0, 0] width 0 height 0
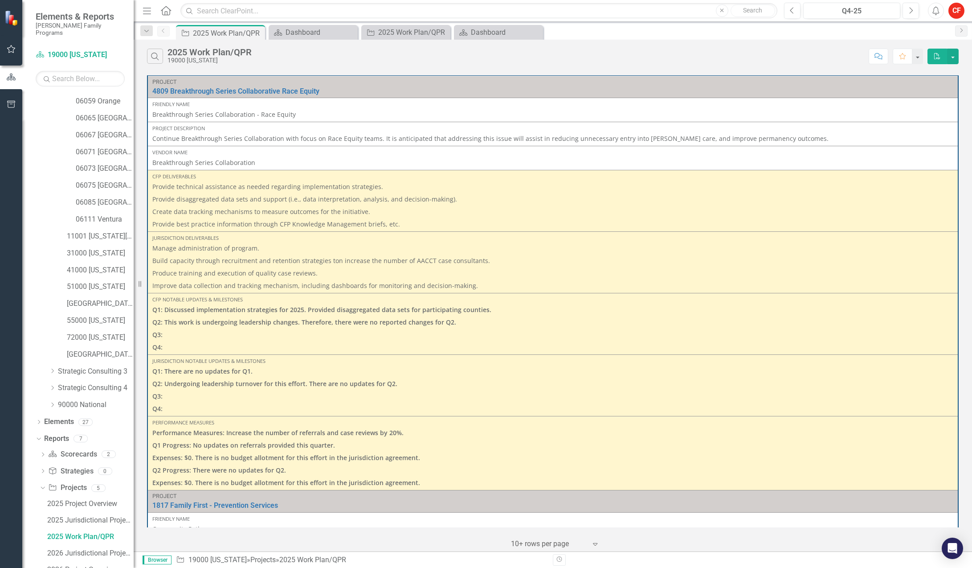
click at [0, 0] on icon "Close" at bounding box center [0, 0] width 0 height 0
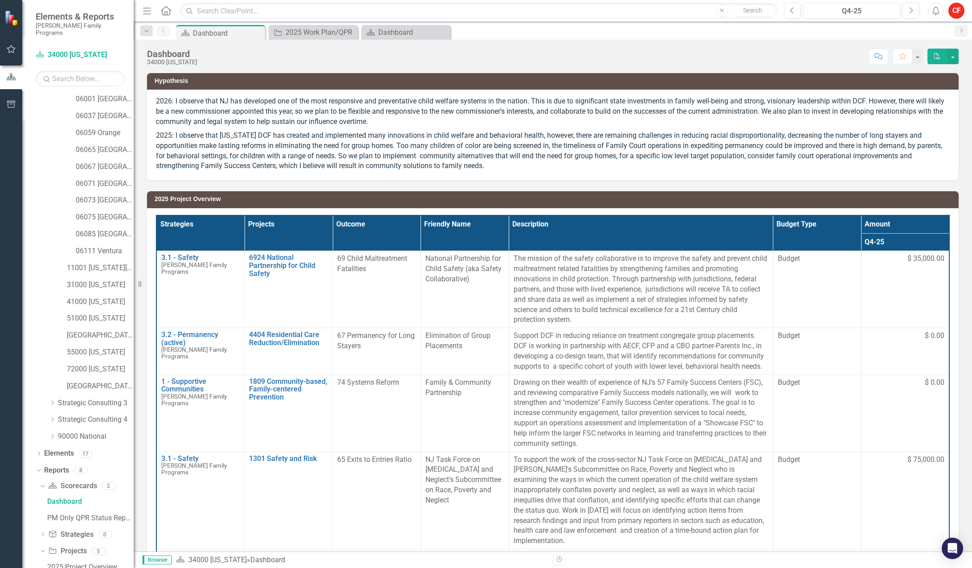
click at [0, 0] on icon "Close" at bounding box center [0, 0] width 0 height 0
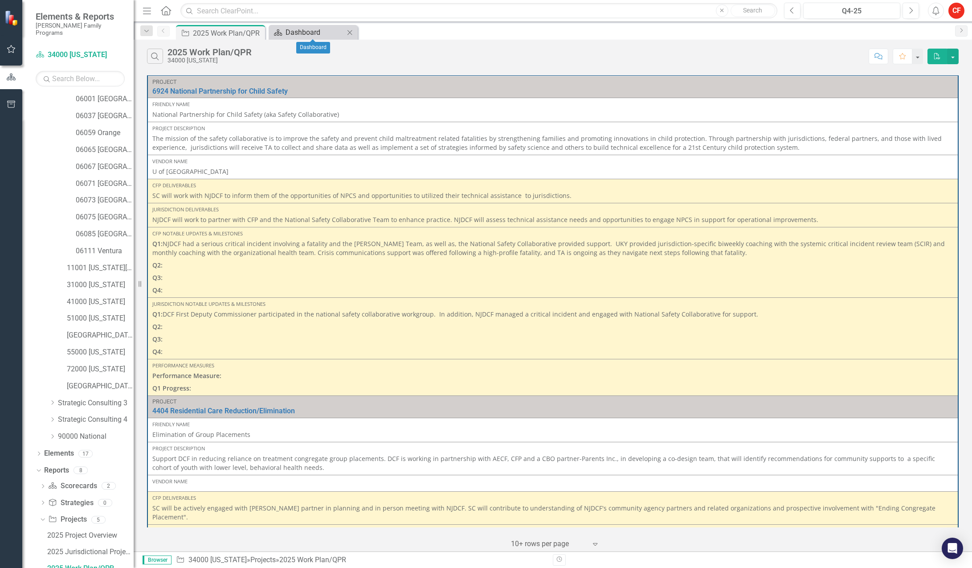
click at [287, 33] on div "Dashboard" at bounding box center [315, 32] width 59 height 11
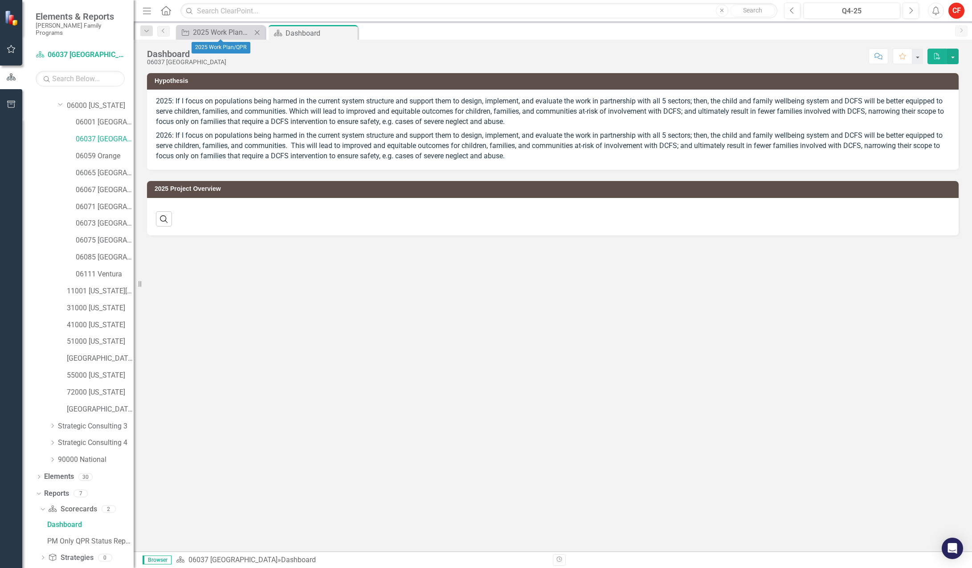
click at [260, 31] on icon "Close" at bounding box center [257, 32] width 9 height 7
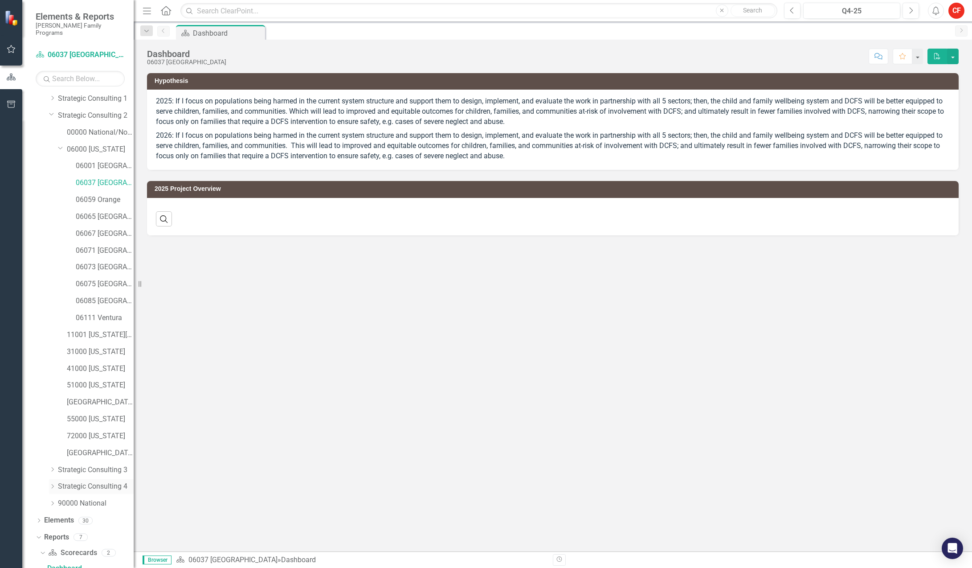
scroll to position [119, 0]
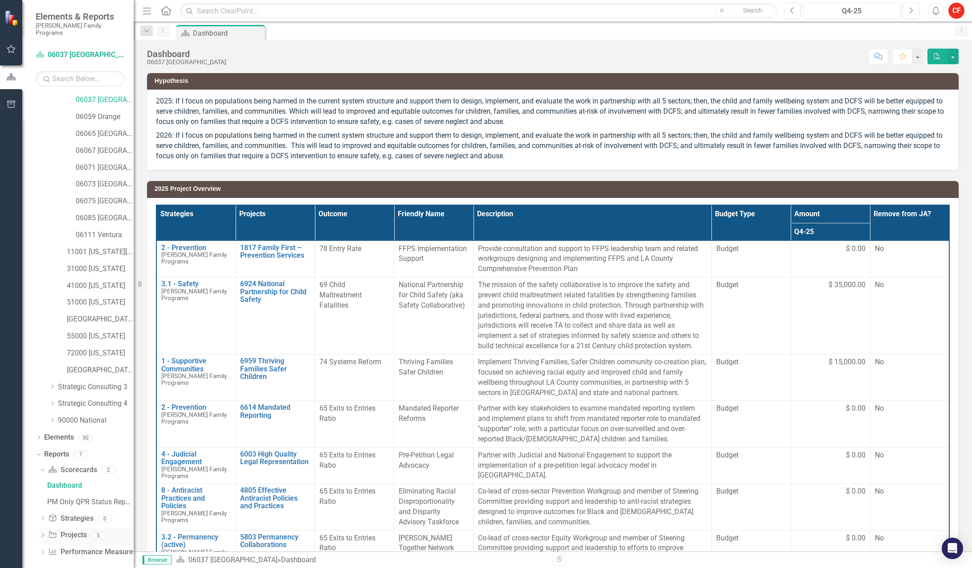
click at [43, 533] on icon "Dropdown" at bounding box center [43, 535] width 6 height 5
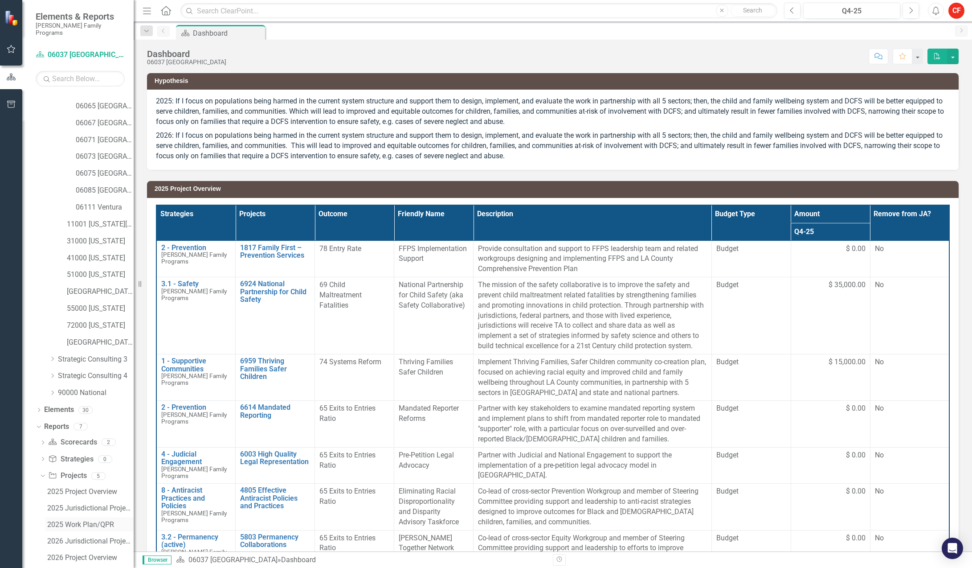
scroll to position [168, 0]
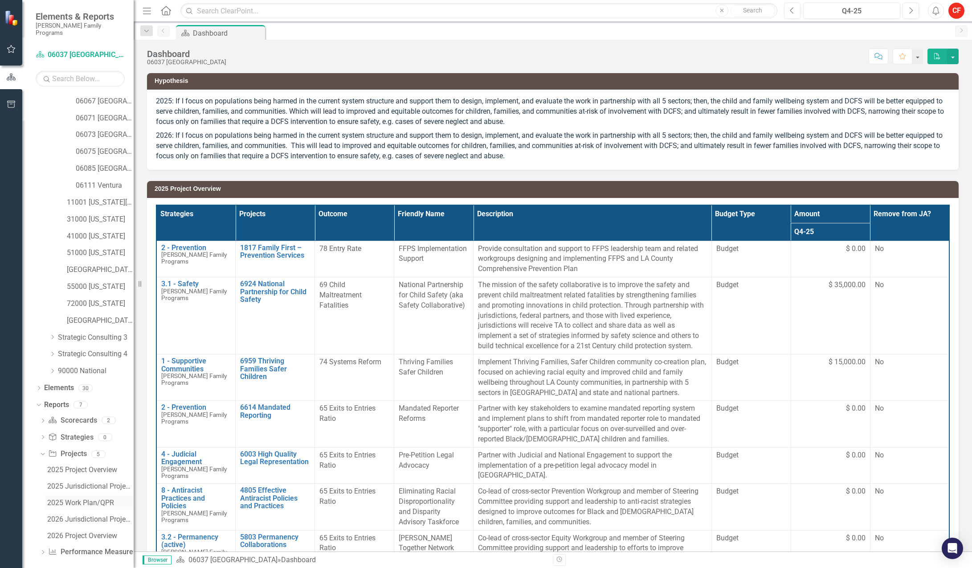
click at [89, 499] on div "2025 Work Plan/QPR" at bounding box center [90, 503] width 86 height 8
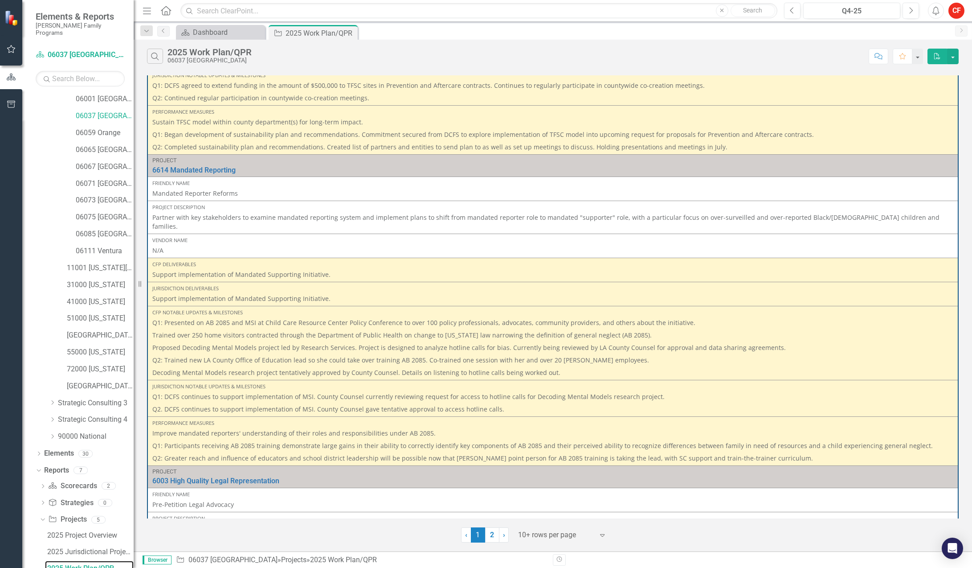
scroll to position [802, 0]
